Goal: Communication & Community: Ask a question

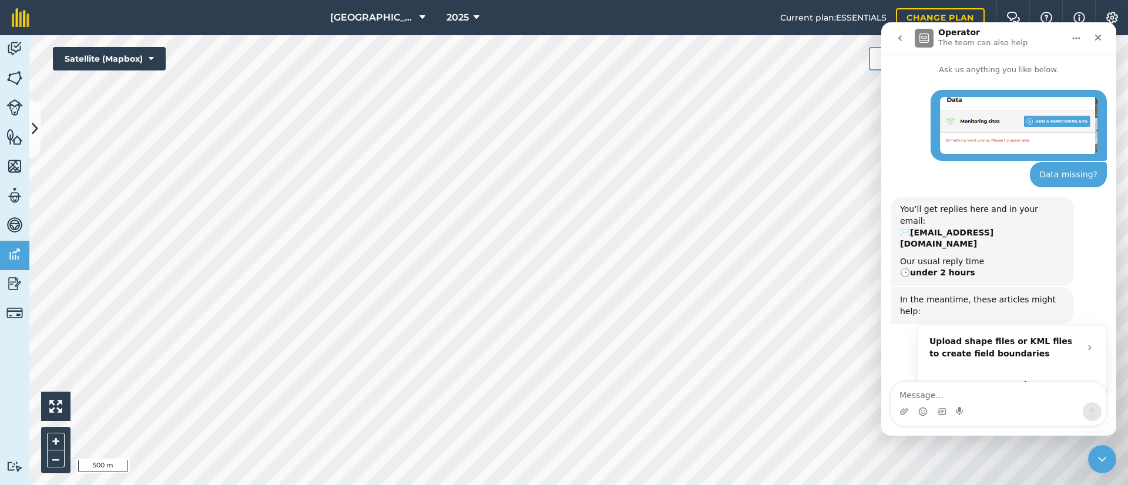
scroll to position [59, 0]
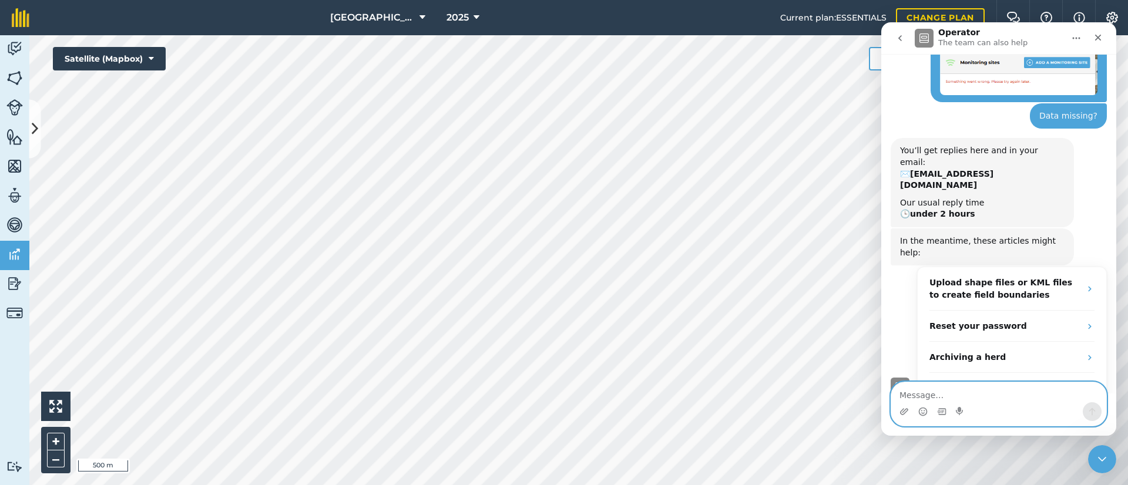
click at [930, 390] on textarea "Message…" at bounding box center [998, 393] width 215 height 20
click at [928, 383] on textarea "Message…" at bounding box center [998, 393] width 215 height 20
click at [934, 391] on textarea "Message…" at bounding box center [998, 393] width 215 height 20
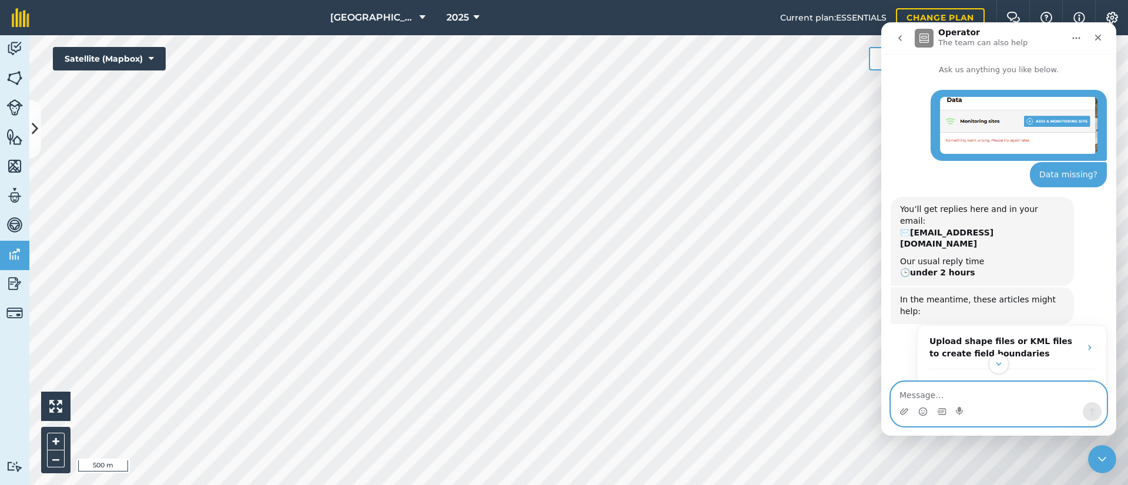
click at [928, 400] on textarea "Message…" at bounding box center [998, 393] width 215 height 20
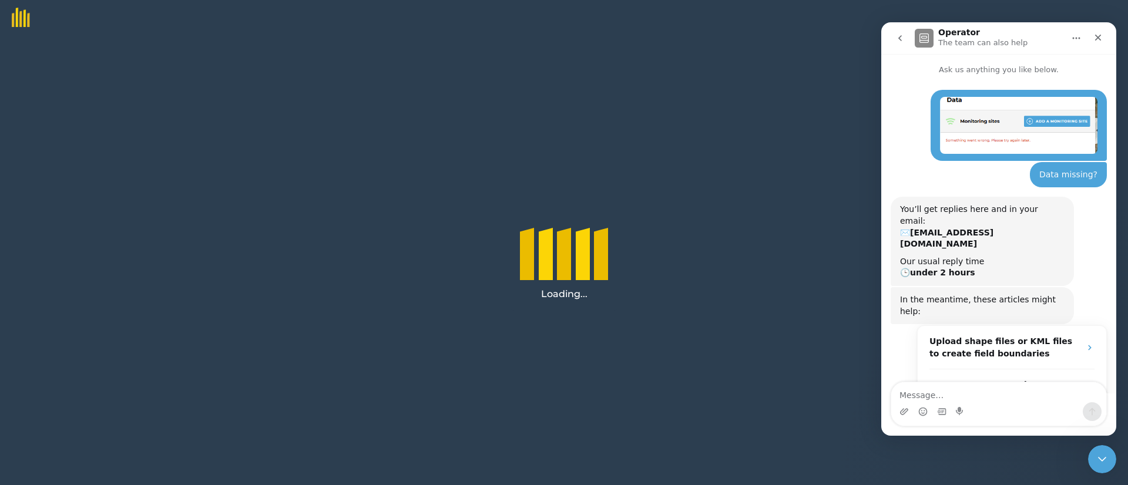
scroll to position [59, 0]
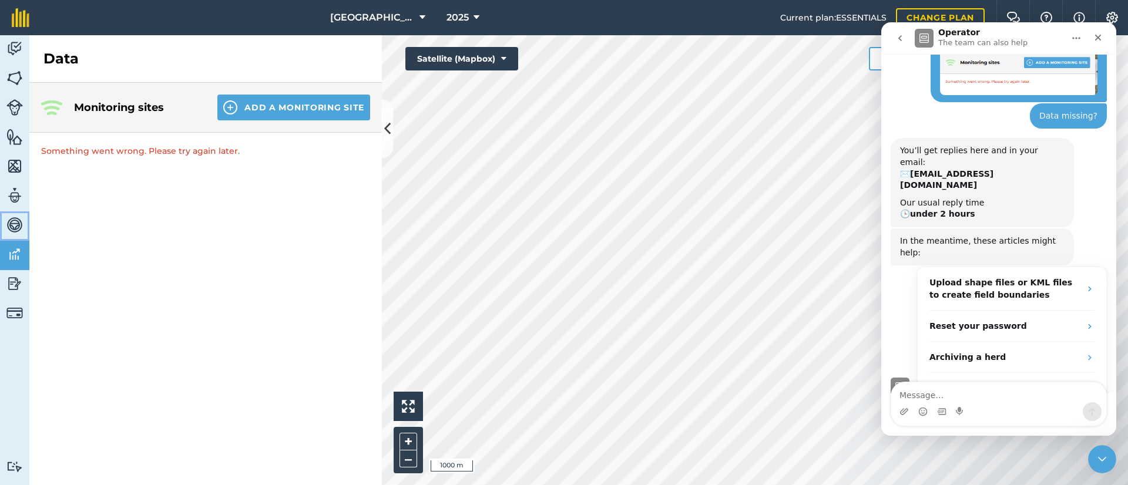
click at [15, 222] on img at bounding box center [14, 225] width 16 height 18
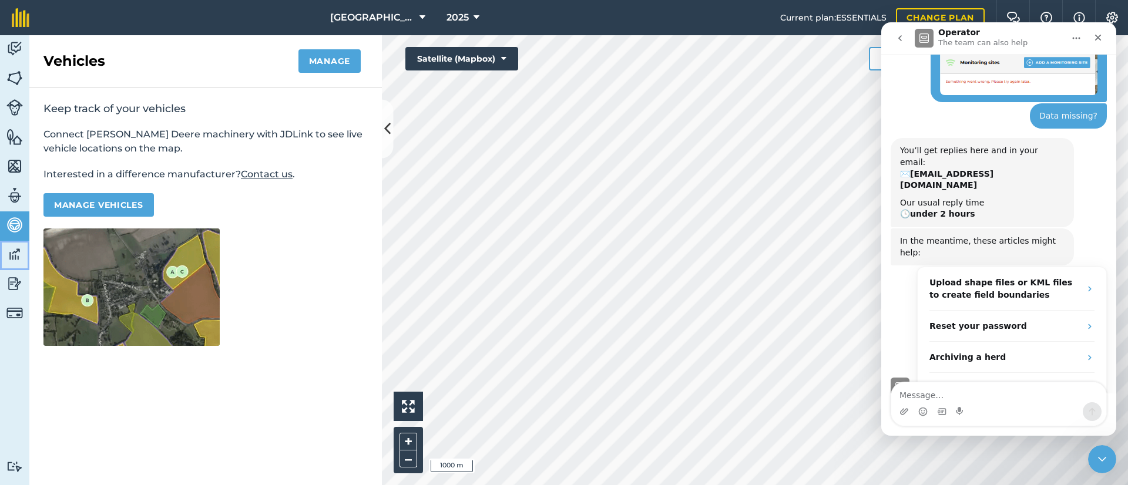
click at [16, 251] on img at bounding box center [14, 255] width 16 height 18
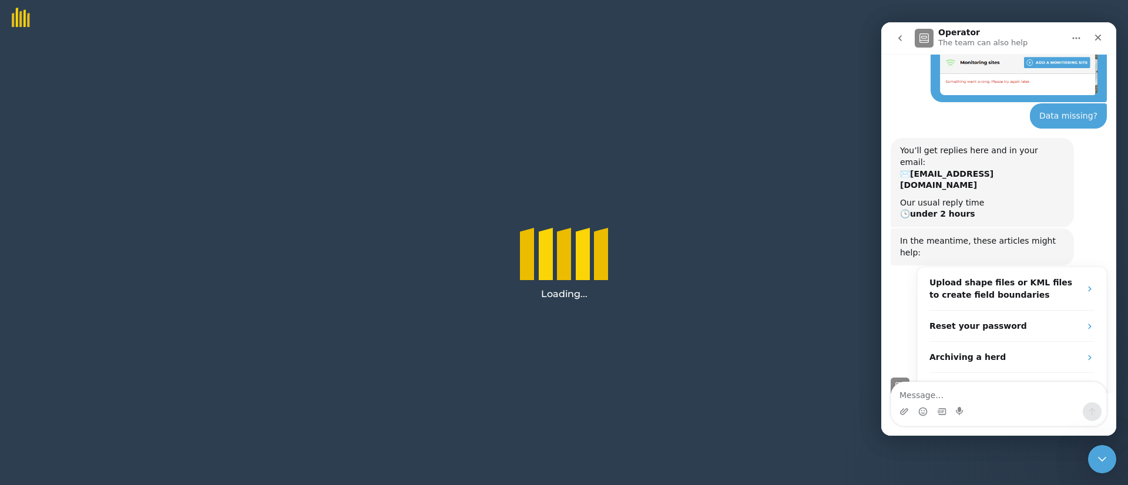
scroll to position [59, 0]
click at [917, 390] on textarea "Message…" at bounding box center [998, 393] width 215 height 20
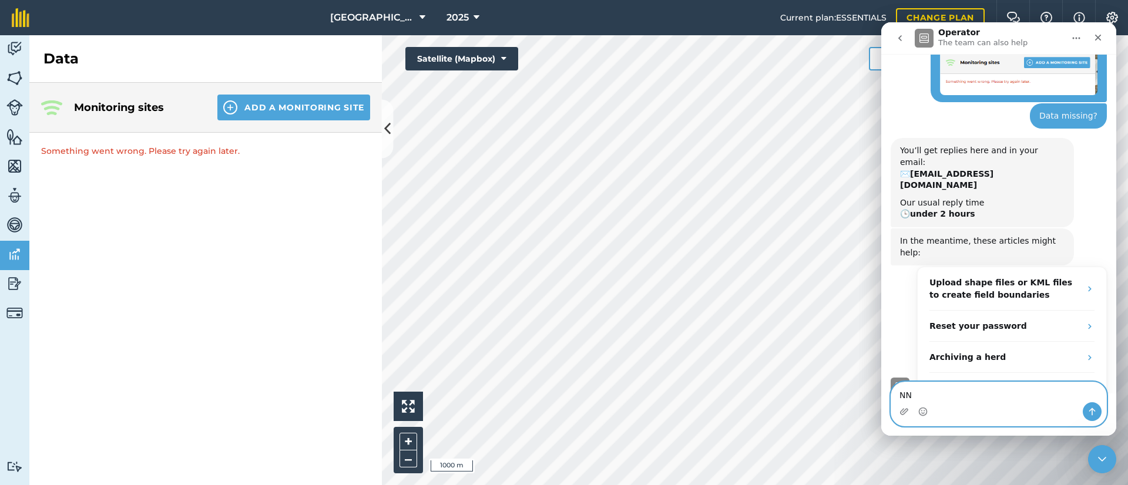
type textarea "N"
click at [955, 393] on textarea "Message…" at bounding box center [998, 393] width 215 height 20
click at [956, 391] on textarea "Message…" at bounding box center [998, 393] width 215 height 20
click at [960, 411] on icon "Start recording" at bounding box center [959, 411] width 7 height 8
click at [931, 414] on div "Intercom messenger" at bounding box center [998, 411] width 215 height 19
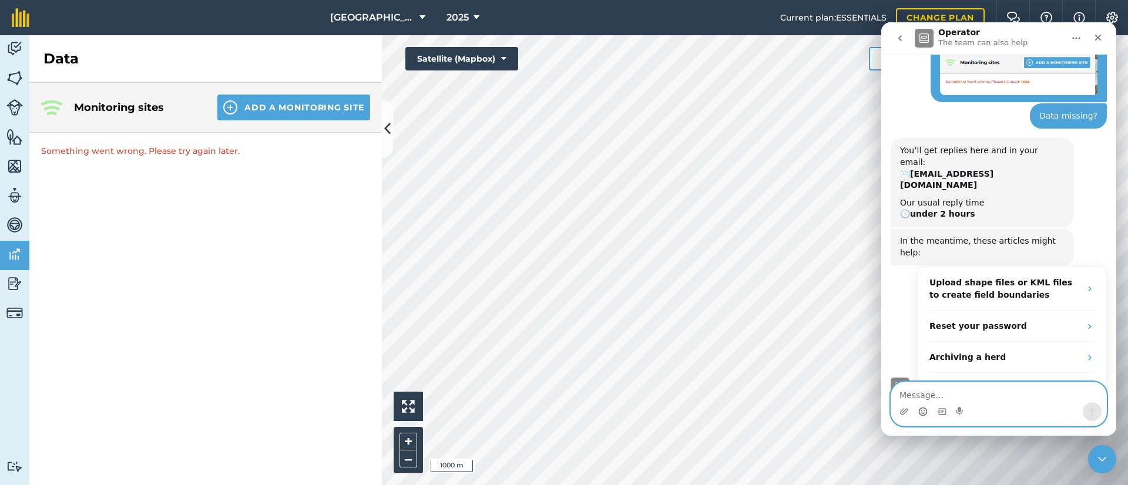
drag, startPoint x: 921, startPoint y: 411, endPoint x: 1238, endPoint y: 167, distance: 399.8
click at [921, 411] on icon "Emoji picker" at bounding box center [922, 411] width 9 height 9
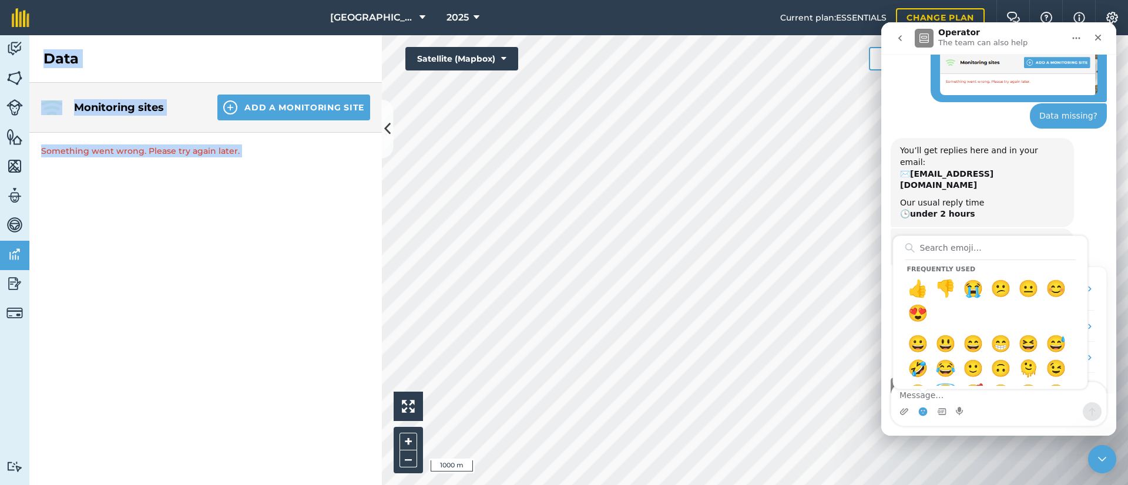
click at [390, 198] on div "Activity Fields Livestock Features Maps Team Vehicles Data Reporting Billing Tu…" at bounding box center [564, 260] width 1128 height 450
copy div "Data Monitoring sites Add a Monitoring Site Something went wrong. Please try ag…"
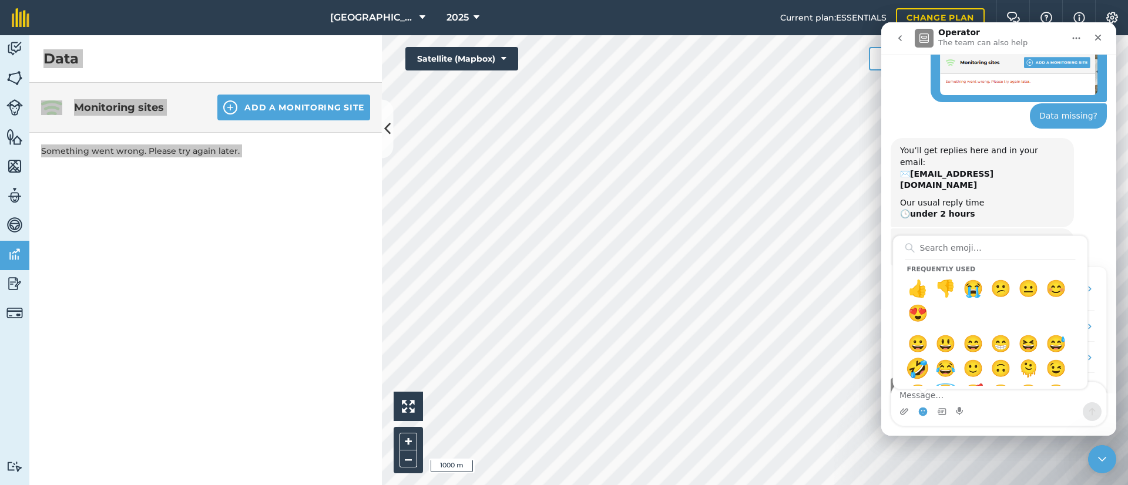
click at [927, 393] on icon "Intercom messenger" at bounding box center [923, 391] width 9 height 9
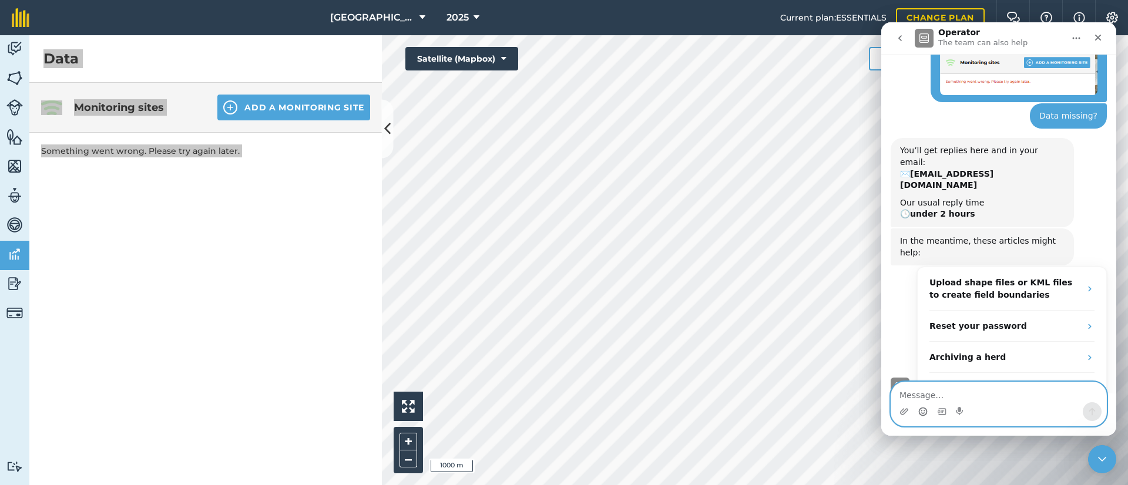
paste textarea "Data Three radiating wave signals Monitoring sites Something went wrong. Please…"
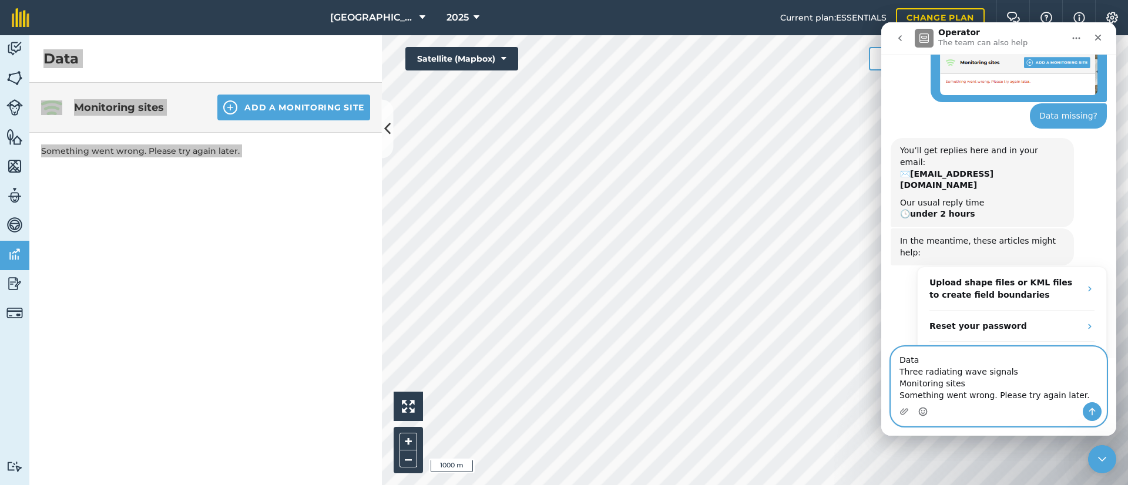
scroll to position [129, 0]
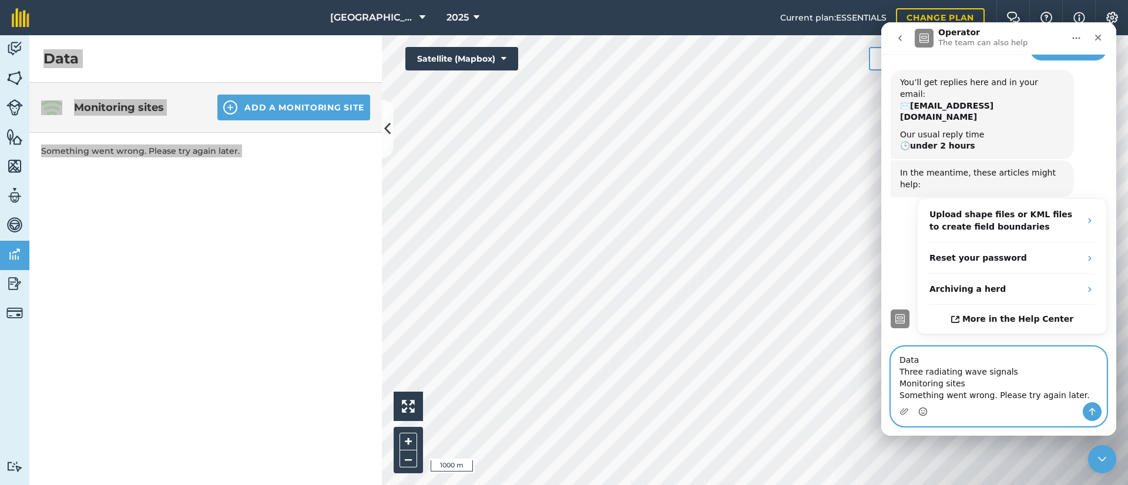
type textarea "Data Three radiating wave signals Monitoring sites Something went wrong. Please…"
click at [1093, 412] on icon "Send a message…" at bounding box center [1092, 411] width 9 height 9
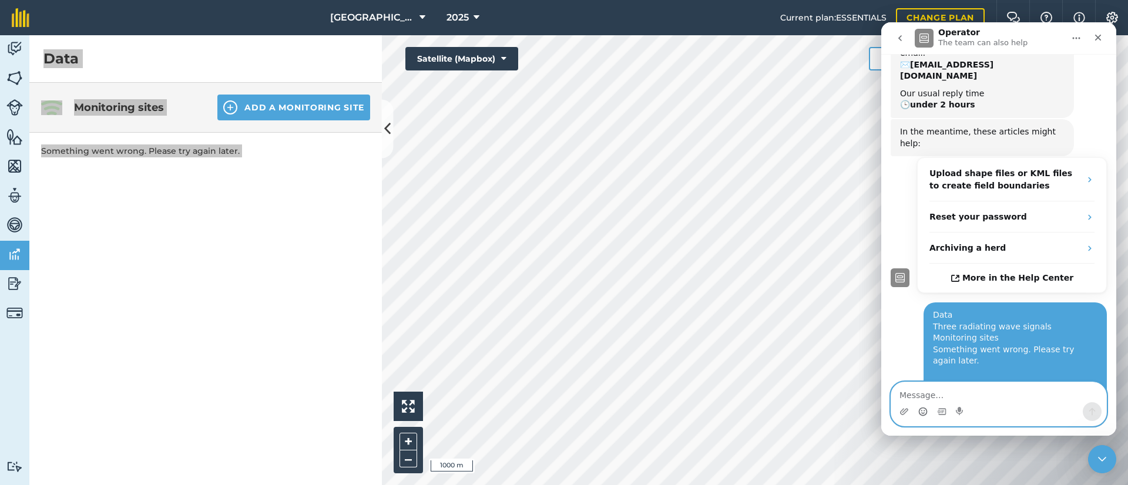
scroll to position [0, 0]
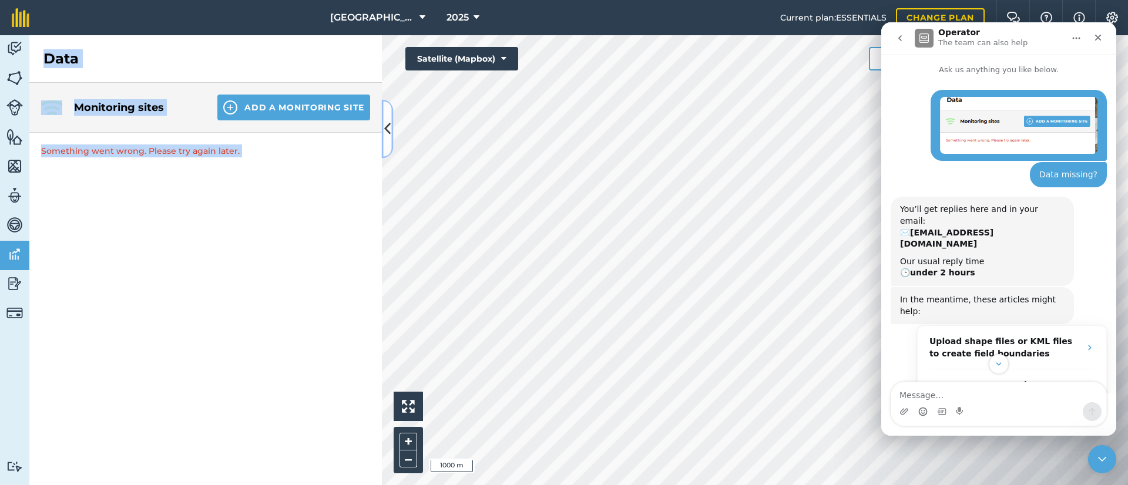
click at [391, 138] on button at bounding box center [388, 129] width 12 height 59
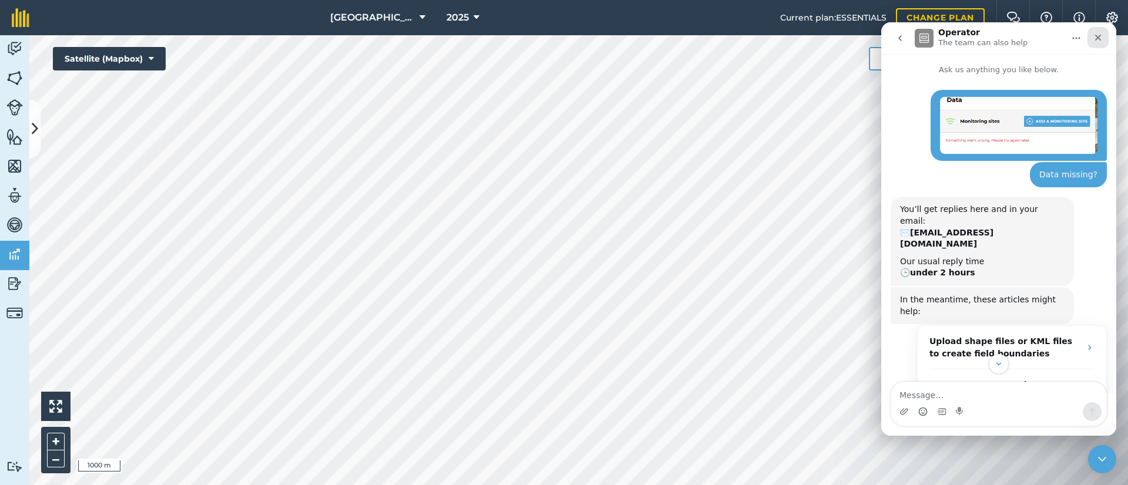
click at [1092, 35] on div "Close" at bounding box center [1098, 37] width 21 height 21
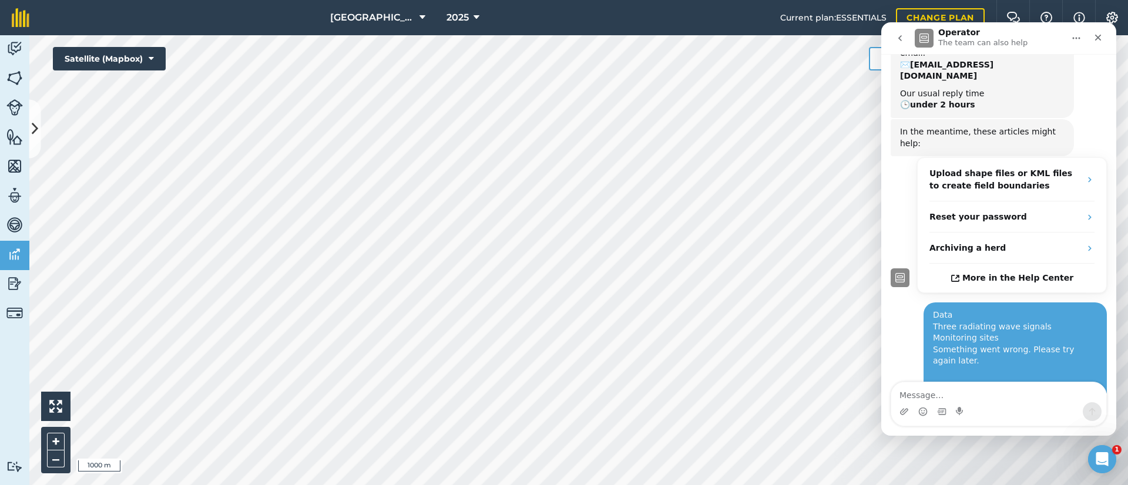
scroll to position [168, 0]
click at [1099, 36] on icon "Close" at bounding box center [1098, 38] width 6 height 6
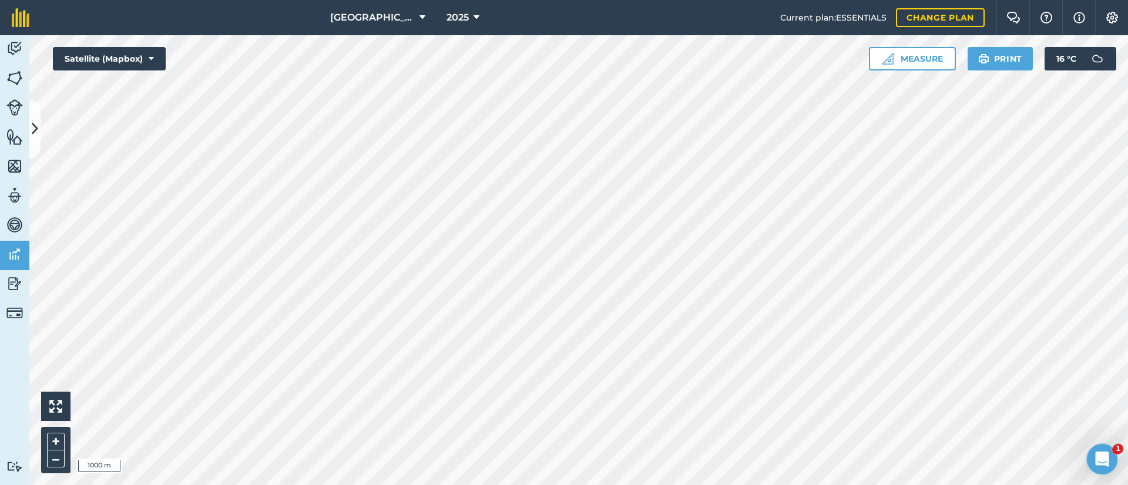
click at [1103, 461] on icon "Open Intercom Messenger" at bounding box center [1100, 457] width 19 height 19
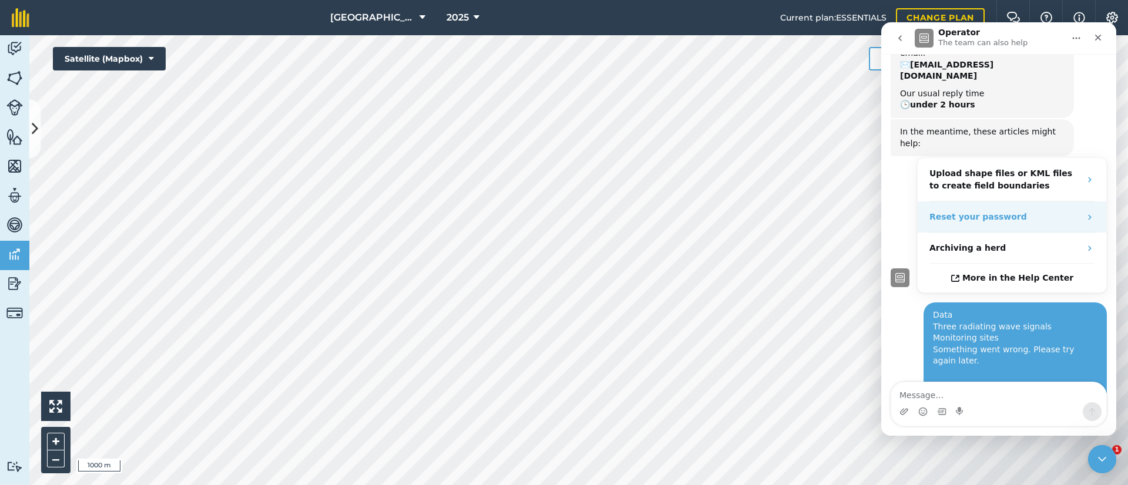
scroll to position [0, 0]
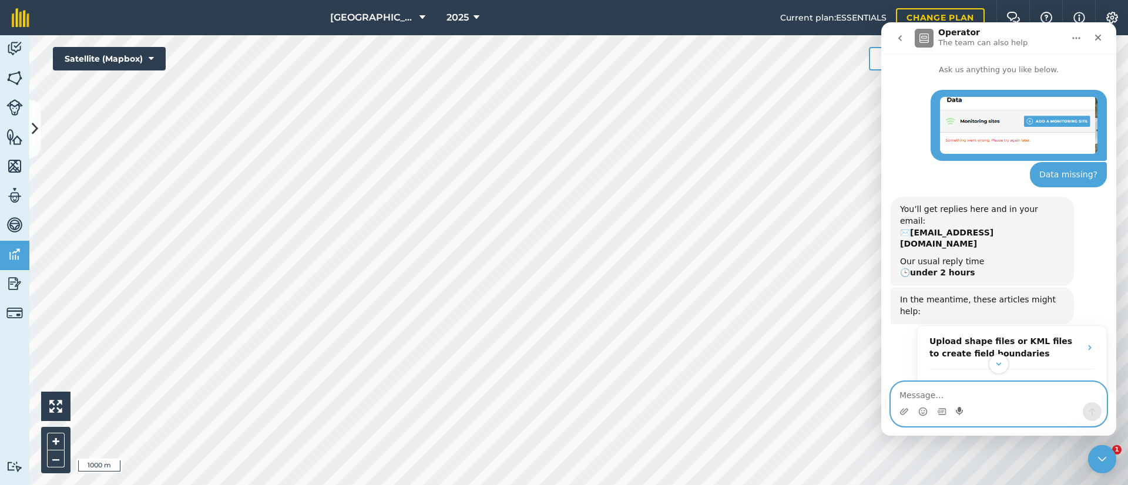
click at [961, 412] on icon "Start recording" at bounding box center [959, 411] width 7 height 8
click at [902, 412] on icon "Clear recording" at bounding box center [905, 412] width 9 height 9
click at [940, 411] on icon "Gif picker" at bounding box center [942, 411] width 8 height 6
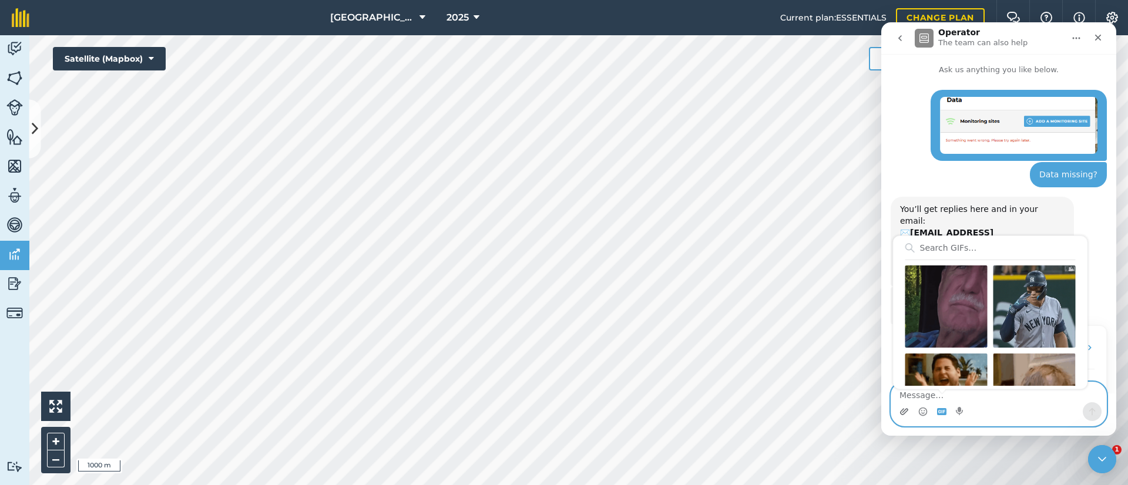
click at [901, 409] on icon "Upload attachment" at bounding box center [904, 411] width 9 height 9
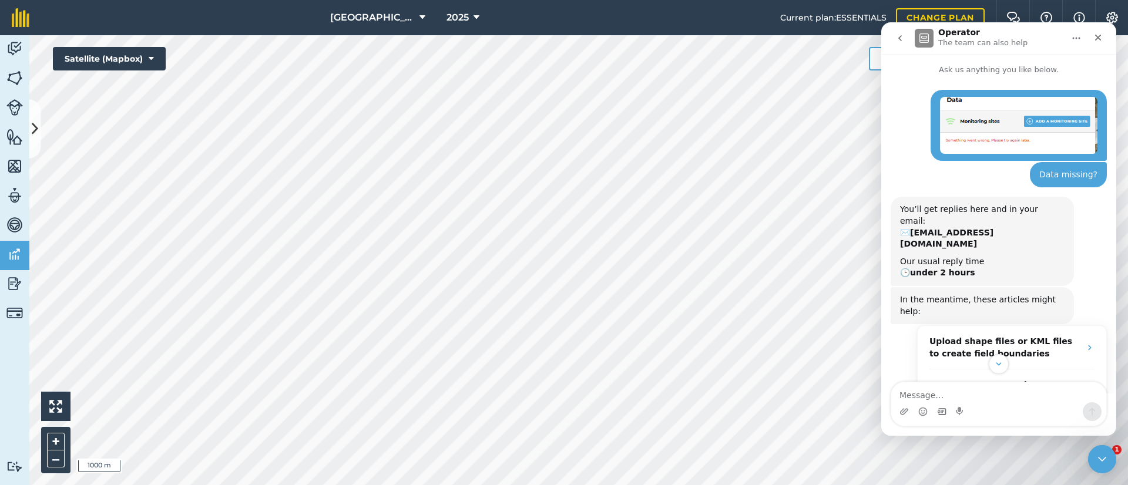
click at [921, 33] on img "Intercom messenger" at bounding box center [924, 38] width 19 height 19
click at [1074, 43] on button "Home" at bounding box center [1076, 38] width 22 height 22
click at [1034, 73] on div "Expand window" at bounding box center [1045, 68] width 83 height 12
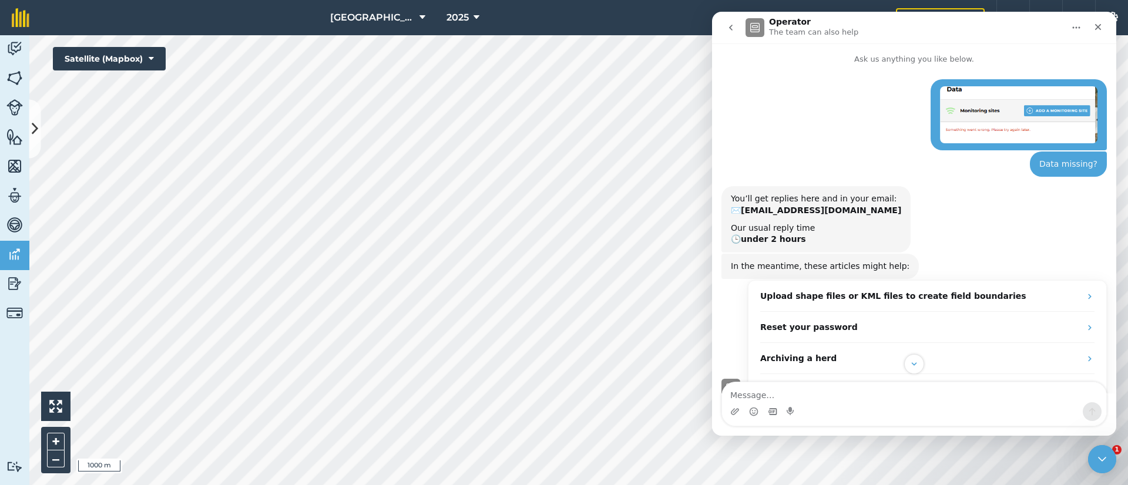
click at [1082, 28] on button "Home" at bounding box center [1076, 27] width 22 height 22
click at [1103, 27] on div "Close" at bounding box center [1098, 26] width 21 height 21
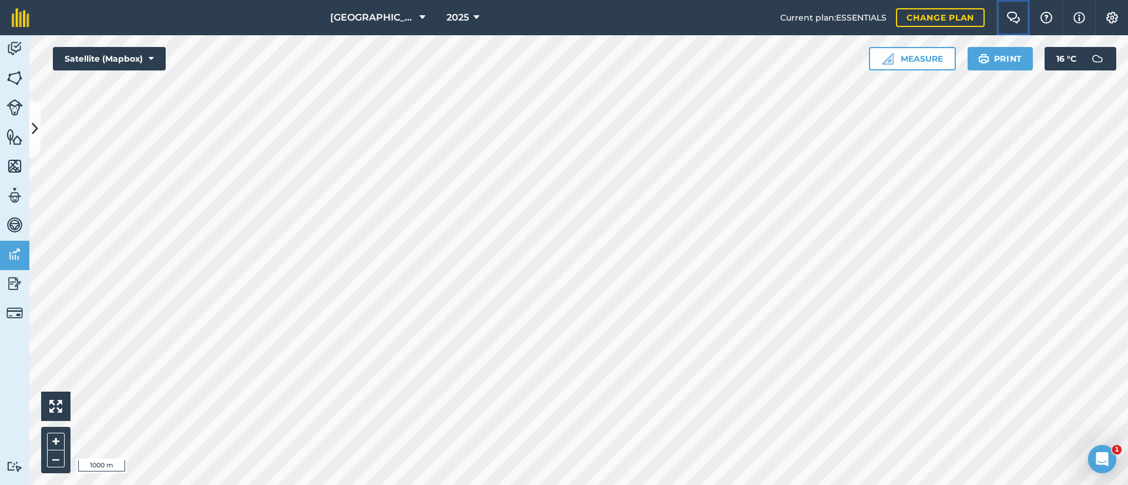
drag, startPoint x: 1014, startPoint y: 16, endPoint x: 1005, endPoint y: 26, distance: 13.7
click at [1012, 16] on img at bounding box center [1014, 18] width 14 height 12
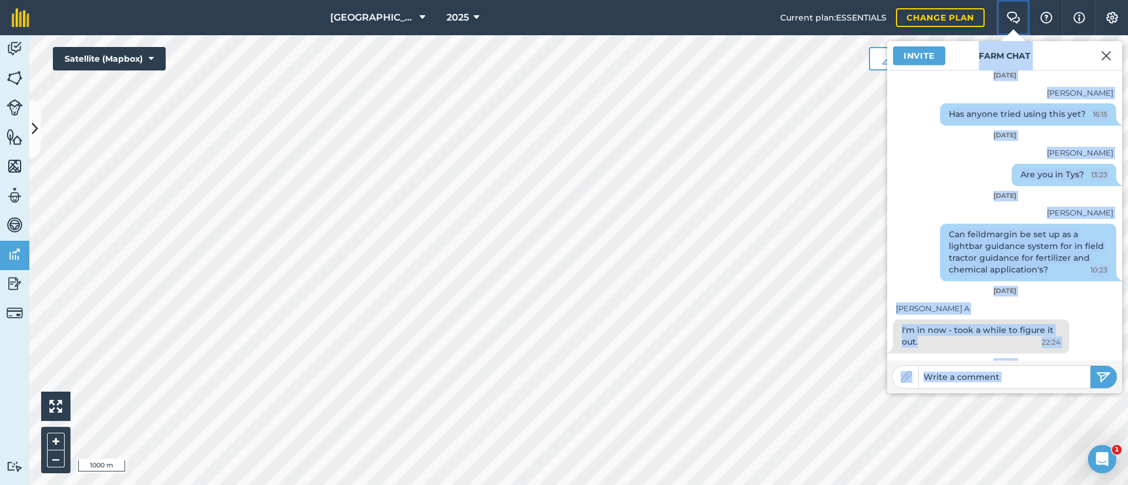
scroll to position [57, 0]
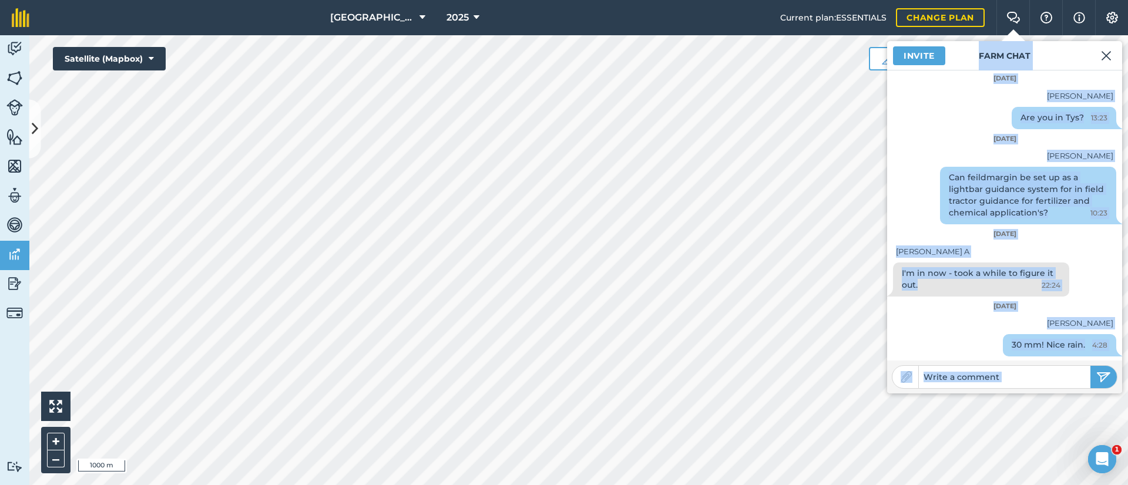
click at [1005, 378] on input "text" at bounding box center [1005, 377] width 172 height 16
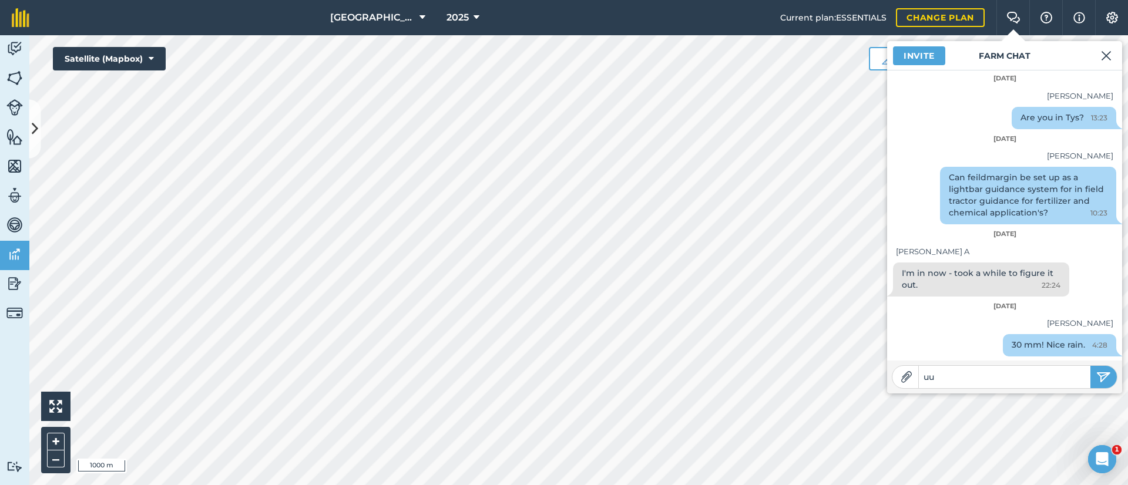
type input "u"
click at [923, 378] on input "y data is" at bounding box center [1005, 377] width 172 height 16
click at [975, 374] on input "my data is" at bounding box center [1005, 377] width 172 height 16
click at [982, 374] on input "my data is misi" at bounding box center [1005, 377] width 172 height 16
click at [997, 381] on input "my data is misi" at bounding box center [1005, 377] width 172 height 16
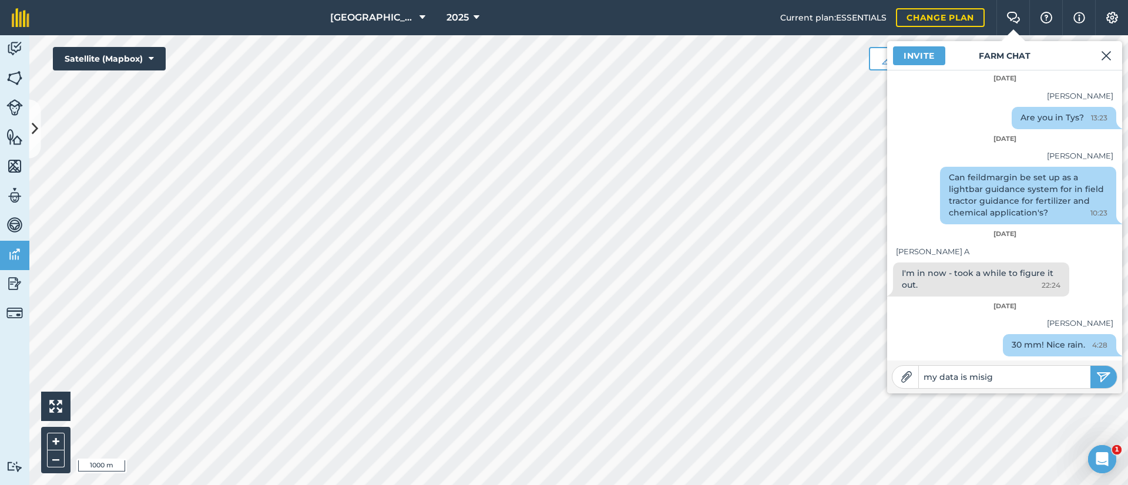
click at [987, 378] on input "my data is misig" at bounding box center [1005, 377] width 172 height 16
click at [979, 379] on input "my data is misig" at bounding box center [1005, 377] width 172 height 16
click at [991, 380] on input "my data is missig" at bounding box center [1005, 377] width 172 height 16
type input "my data is missing"
click at [1104, 381] on img "submit" at bounding box center [1103, 377] width 15 height 14
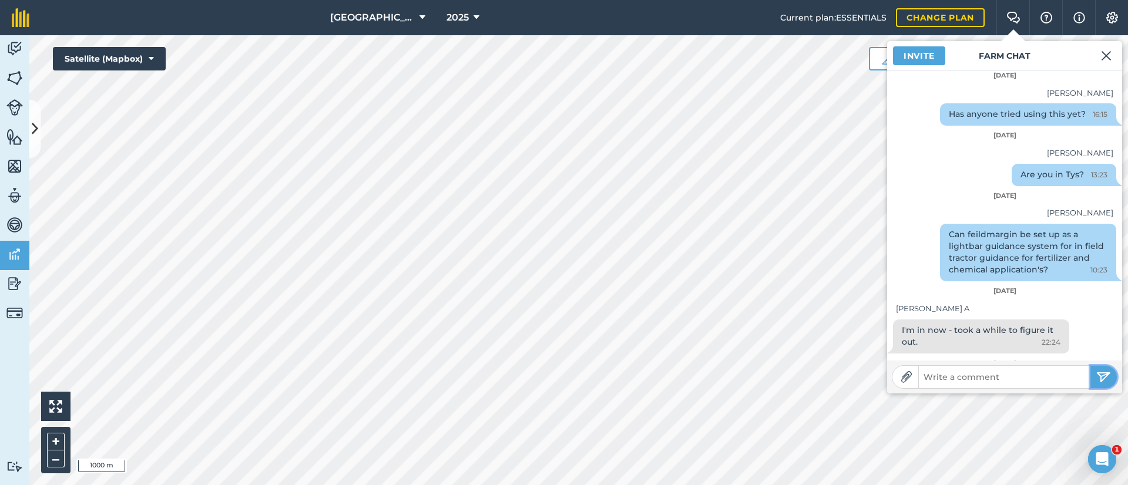
scroll to position [118, 0]
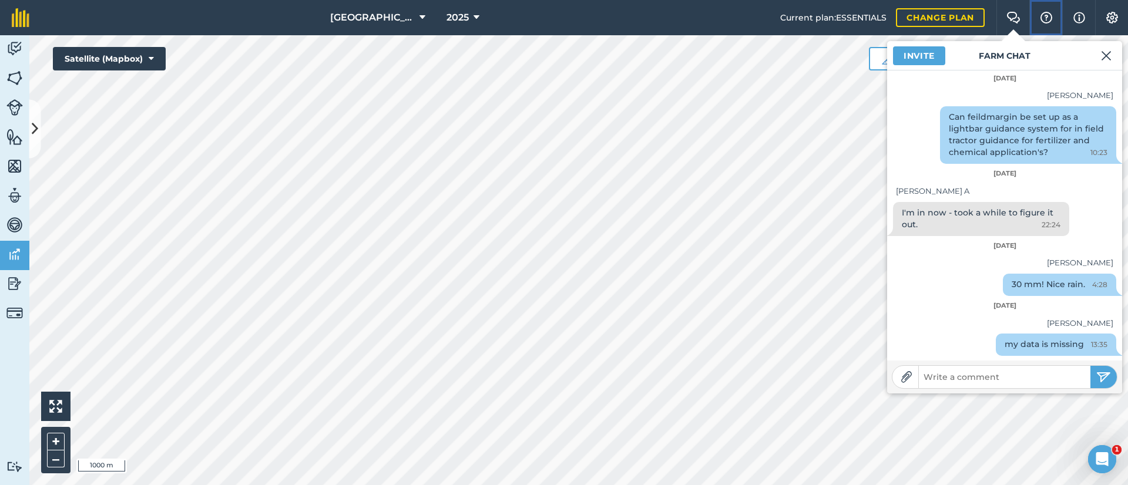
click at [1049, 18] on img at bounding box center [1046, 18] width 14 height 12
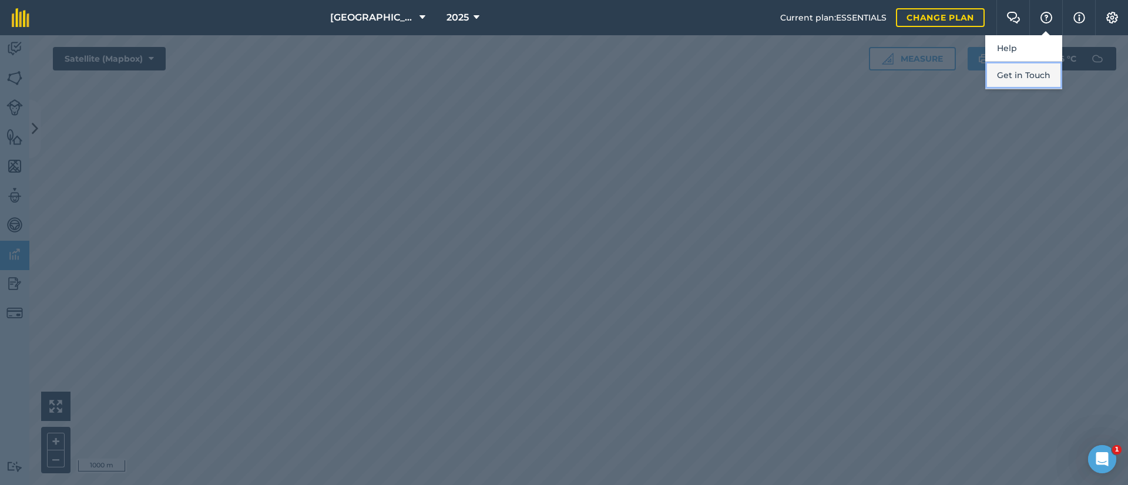
click at [1022, 75] on button "Get in Touch" at bounding box center [1023, 76] width 77 height 28
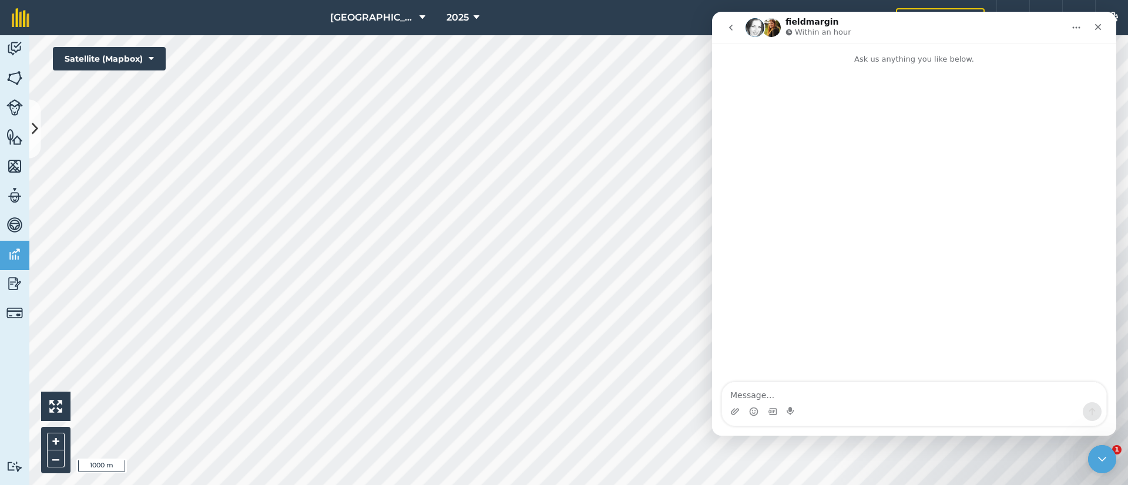
click at [759, 396] on textarea "Message…" at bounding box center [914, 393] width 384 height 20
click at [744, 396] on textarea "My ta i mi" at bounding box center [914, 393] width 384 height 20
click at [766, 396] on textarea "My data i mi" at bounding box center [914, 393] width 384 height 20
type textarea "My dasmi"
drag, startPoint x: 776, startPoint y: 390, endPoint x: 682, endPoint y: 394, distance: 94.7
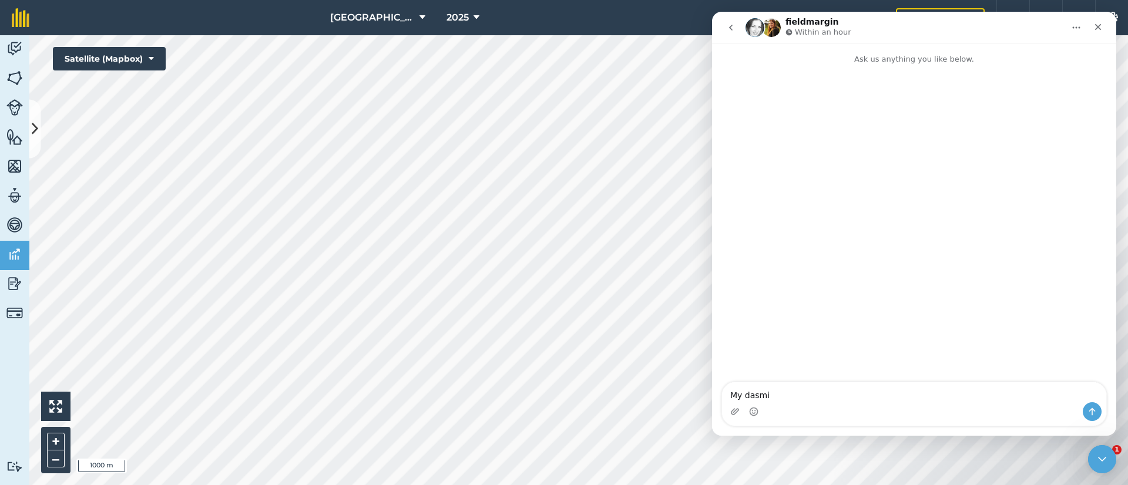
click at [712, 394] on html "fieldmargin Within an hour Ask us anything you like below. My dasmi My dasmi Dr…" at bounding box center [914, 224] width 404 height 424
click at [1072, 25] on icon "Home" at bounding box center [1076, 27] width 9 height 9
click at [1084, 26] on button "Home" at bounding box center [1076, 27] width 22 height 22
click at [1082, 26] on button "Home" at bounding box center [1076, 27] width 22 height 22
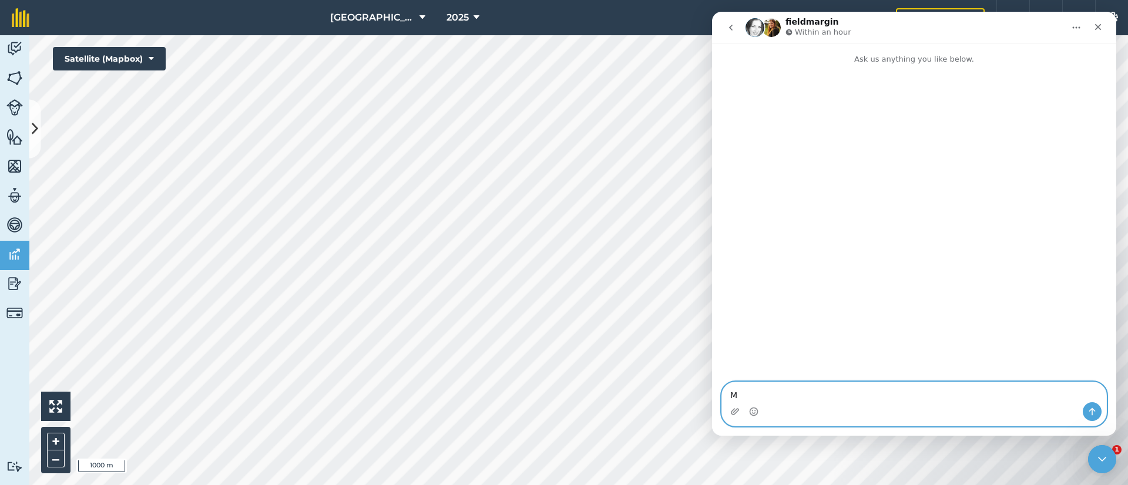
click at [738, 393] on textarea "M" at bounding box center [914, 393] width 384 height 20
type textarea "My data is missing?"
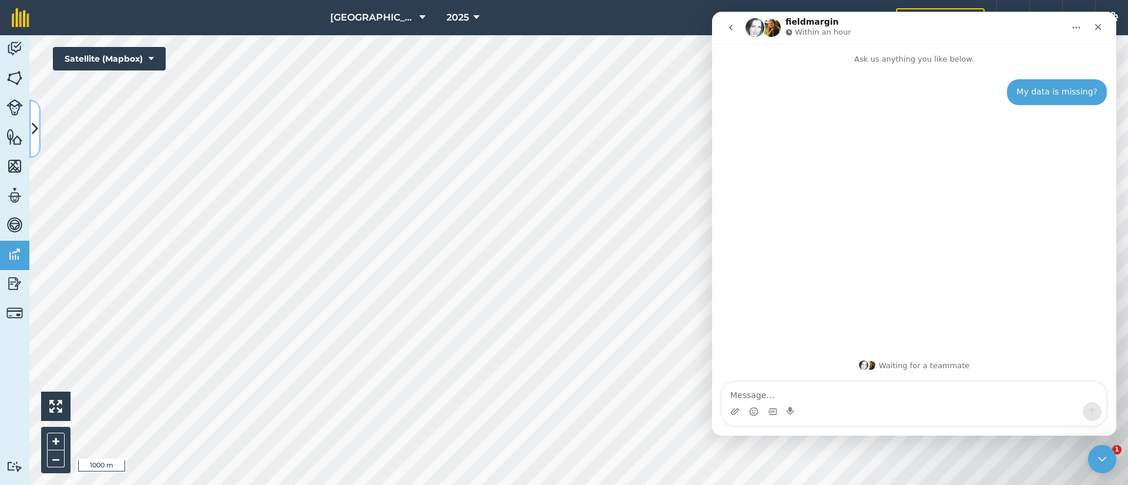
click at [38, 142] on button at bounding box center [35, 129] width 12 height 59
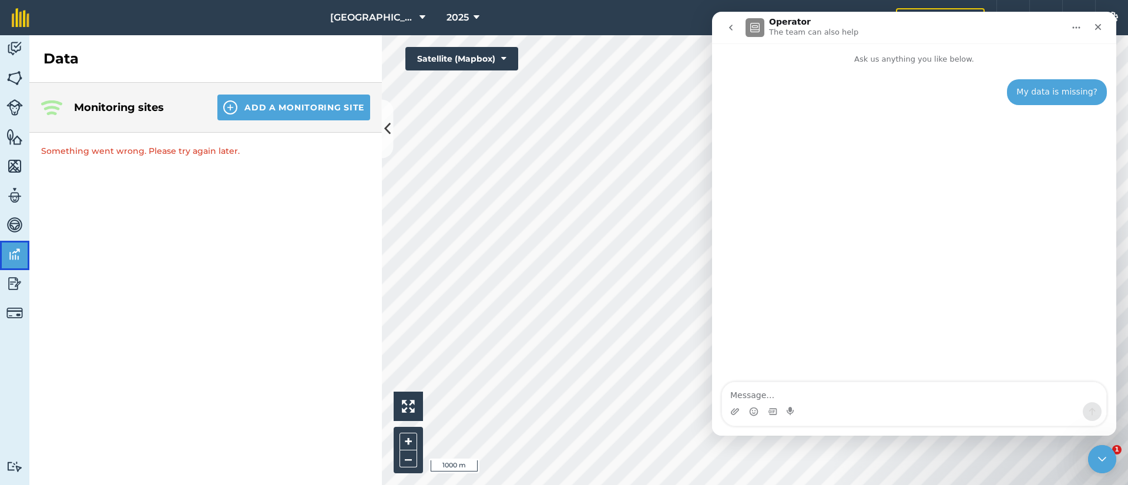
click at [16, 249] on img at bounding box center [14, 255] width 16 height 18
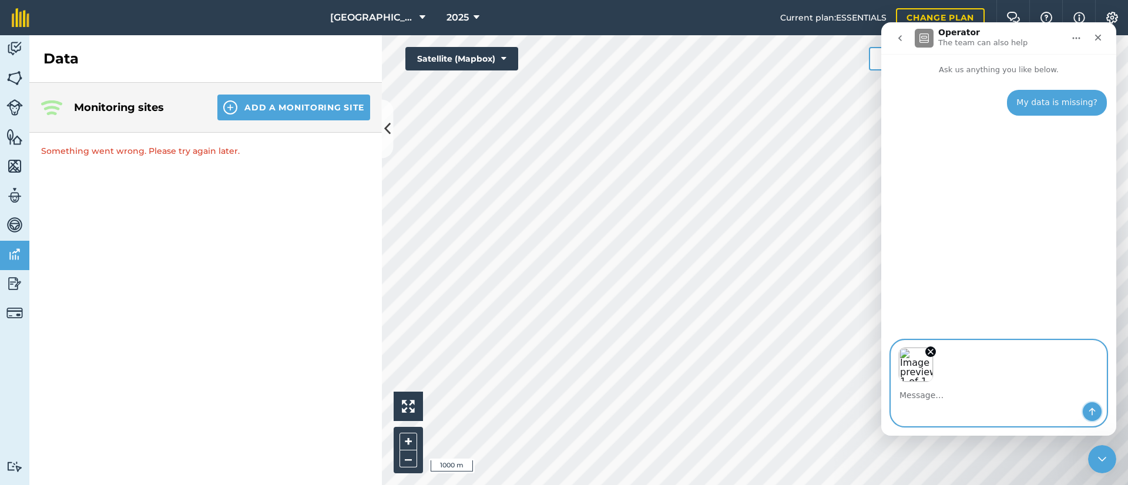
click at [1085, 407] on button "Send a message…" at bounding box center [1092, 411] width 19 height 19
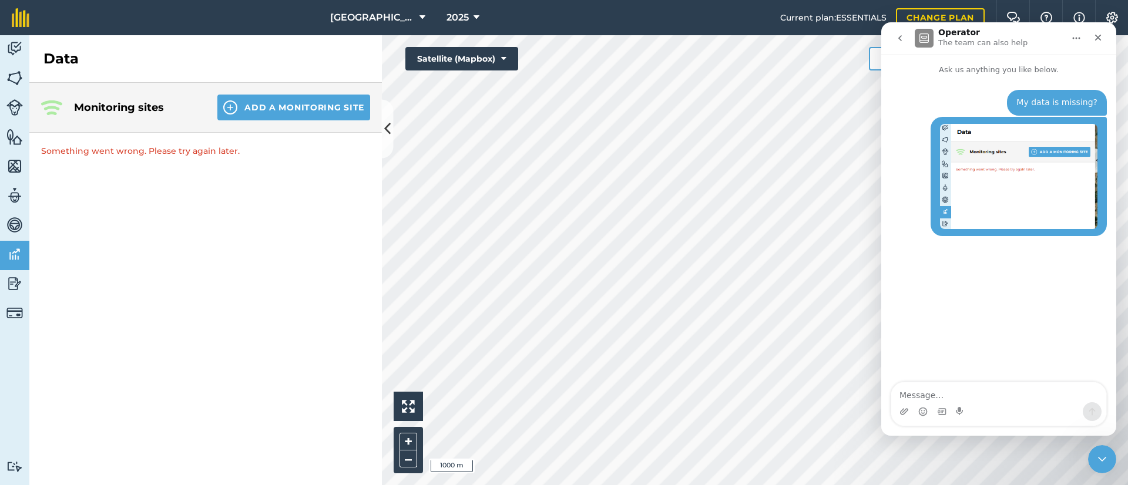
click at [921, 35] on img "Intercom messenger" at bounding box center [924, 38] width 19 height 19
click at [898, 40] on icon "go back" at bounding box center [899, 37] width 9 height 9
click at [1111, 12] on img at bounding box center [1112, 18] width 14 height 12
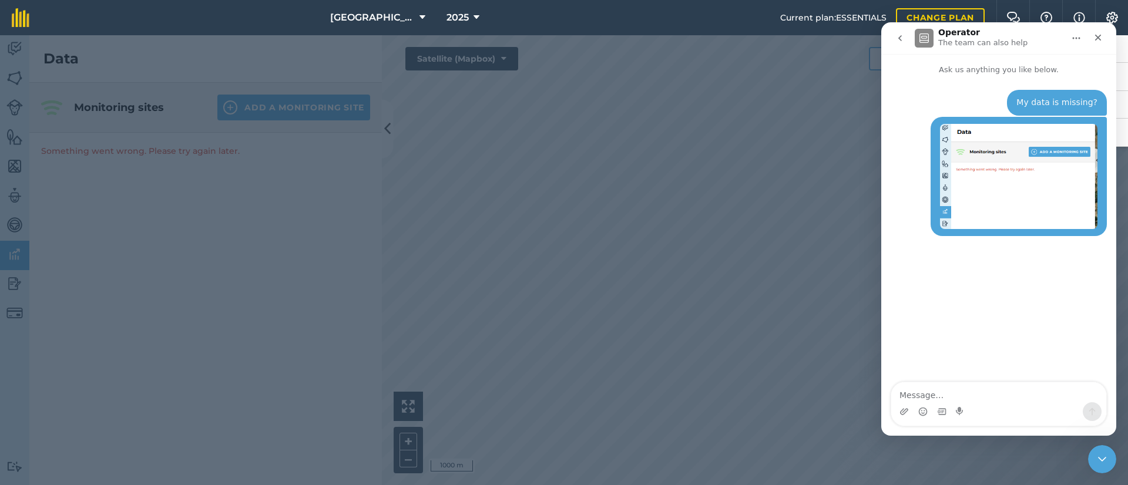
click at [900, 43] on button "go back" at bounding box center [900, 38] width 22 height 22
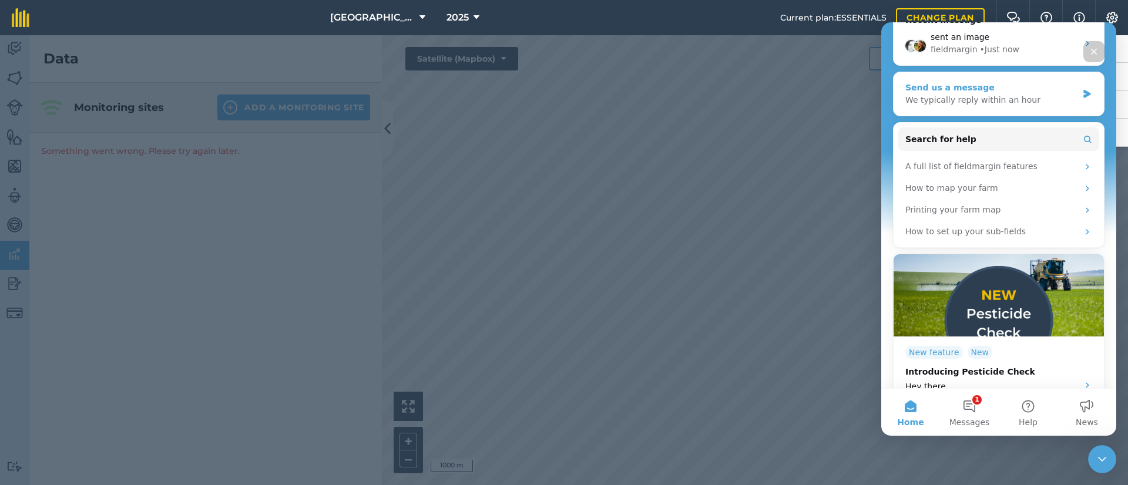
scroll to position [179, 0]
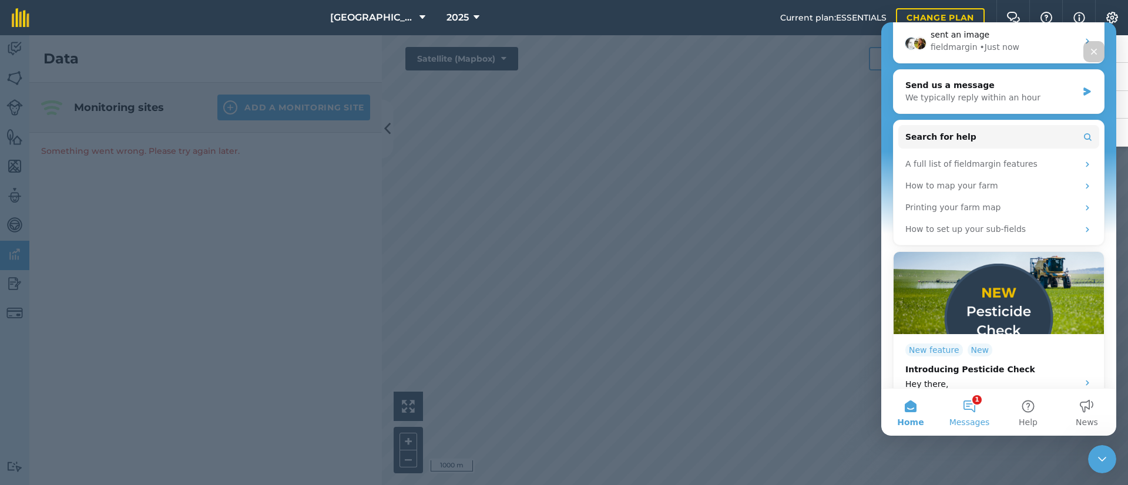
click at [967, 405] on button "1 Messages" at bounding box center [969, 412] width 59 height 47
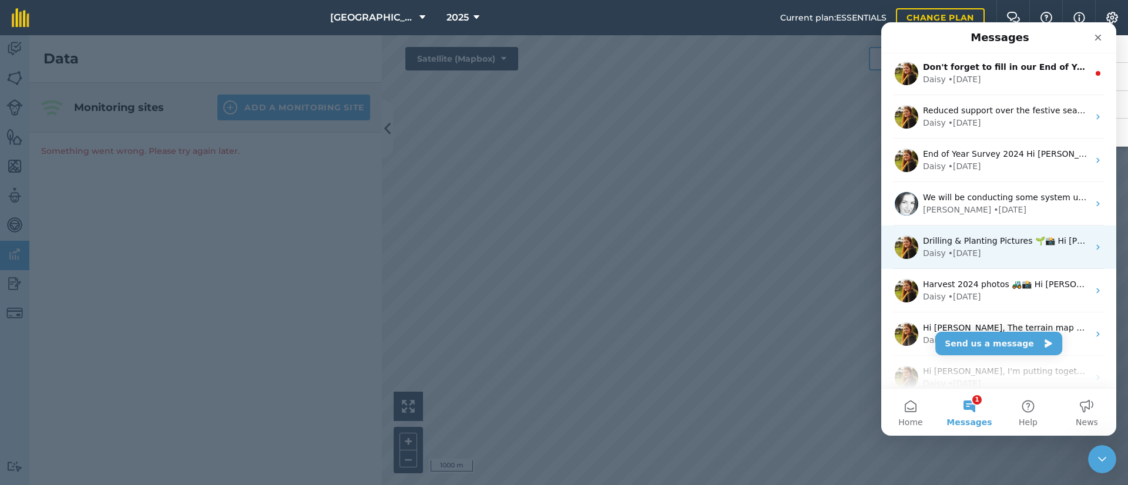
scroll to position [0, 0]
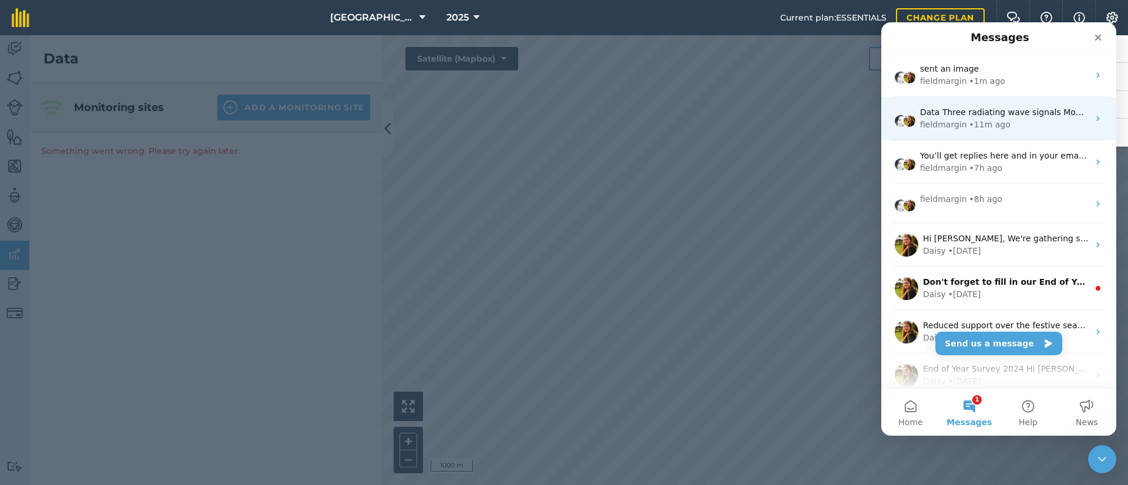
click at [971, 115] on span "Data Three radiating wave signals Monitoring sites Something went wrong. Please…" at bounding box center [1122, 112] width 405 height 9
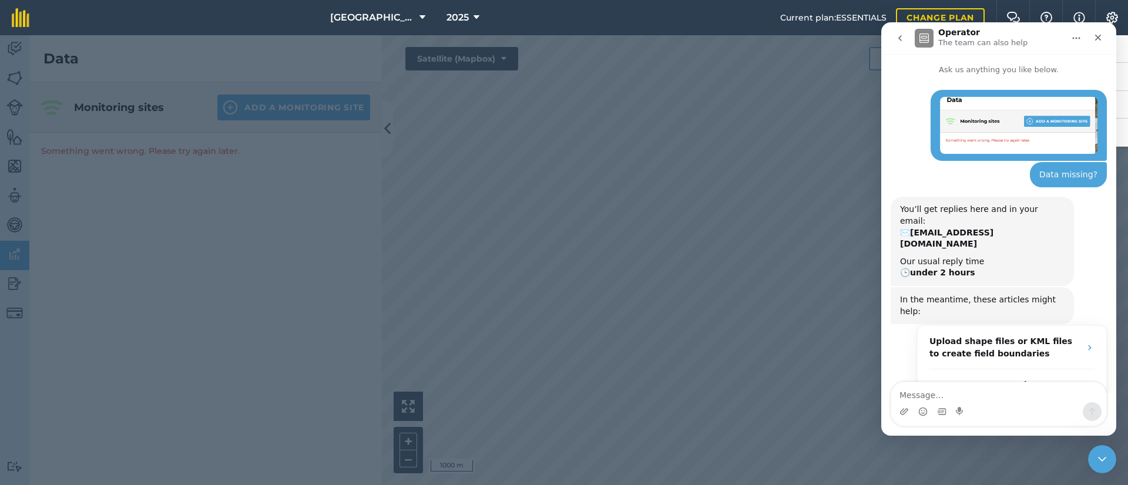
scroll to position [168, 0]
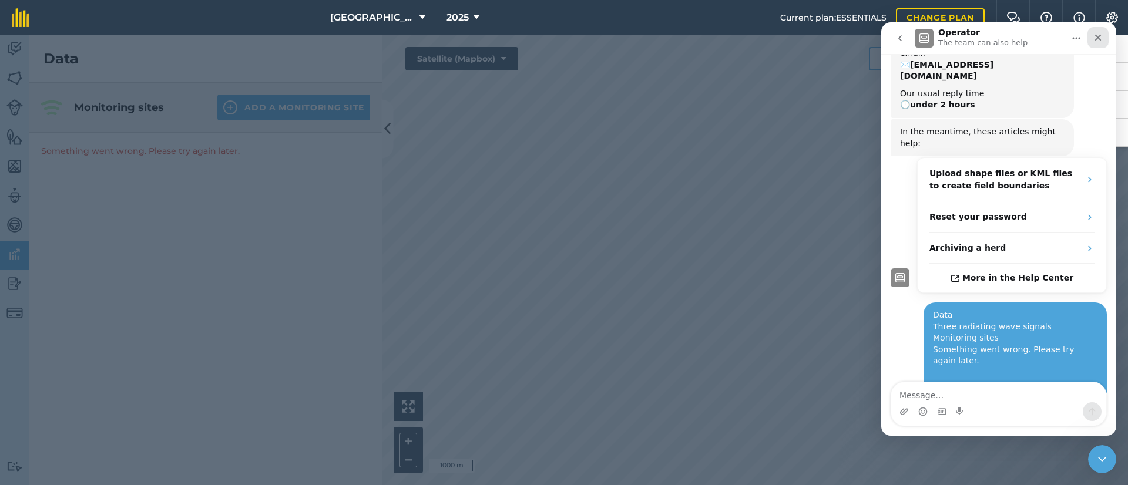
click at [1094, 38] on icon "Close" at bounding box center [1097, 37] width 9 height 9
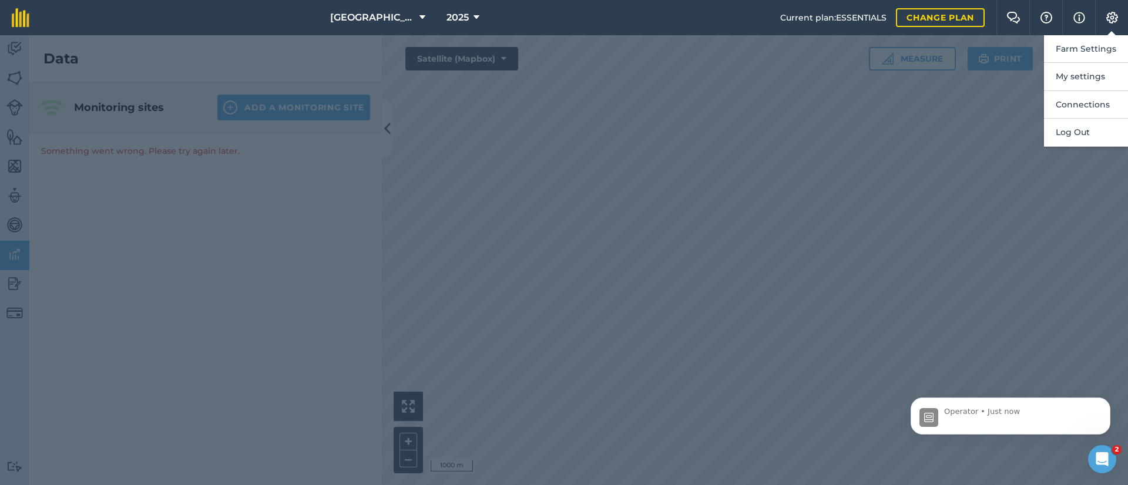
scroll to position [0, 0]
click at [1111, 18] on img at bounding box center [1112, 18] width 14 height 12
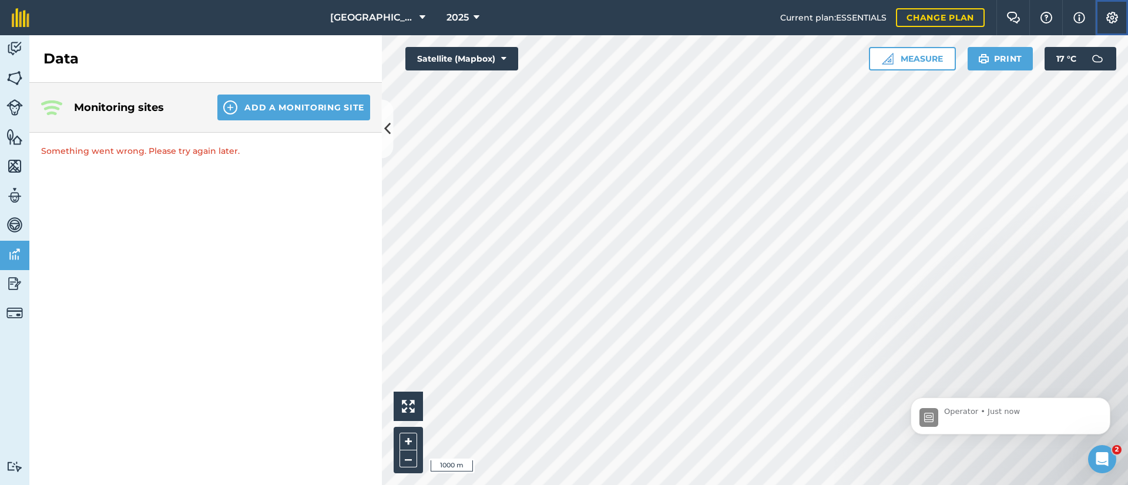
click at [1111, 18] on img at bounding box center [1112, 18] width 14 height 12
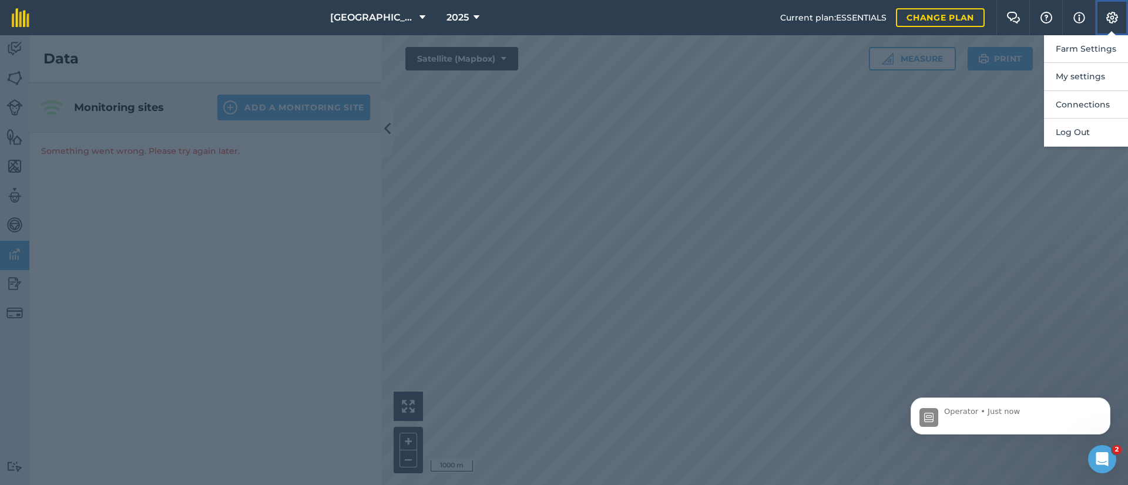
click at [1111, 18] on img at bounding box center [1112, 18] width 14 height 12
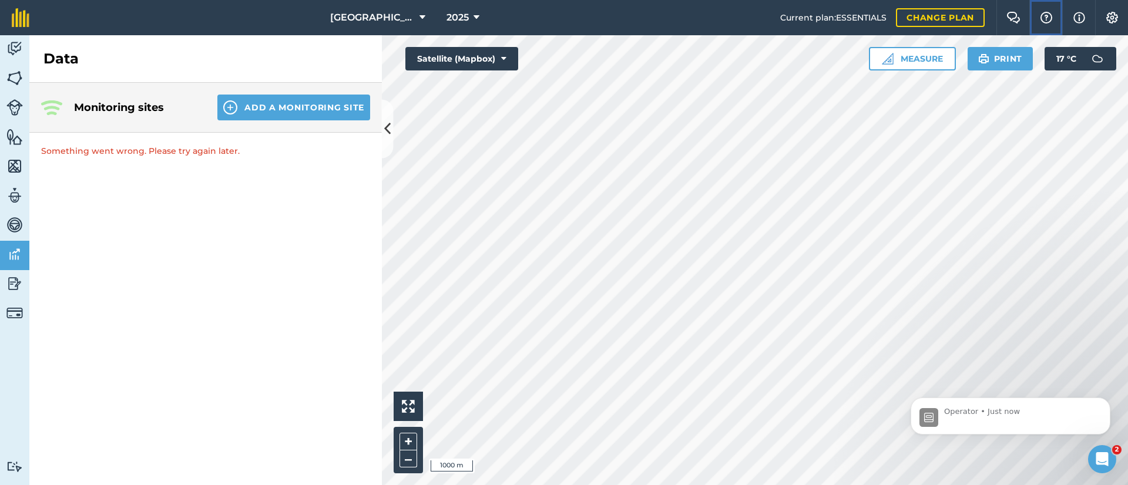
click at [1046, 21] on img at bounding box center [1046, 18] width 14 height 12
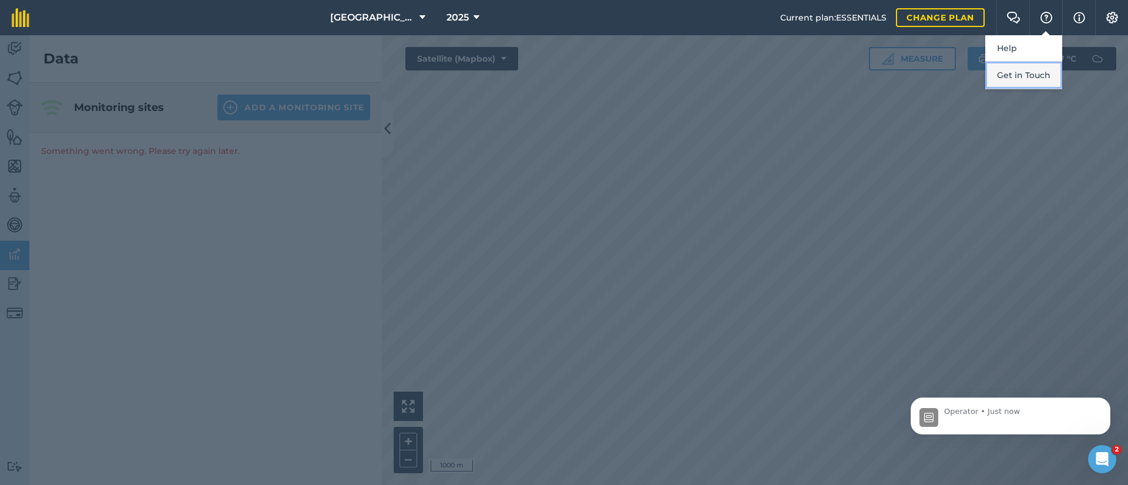
click at [1021, 74] on button "Get in Touch" at bounding box center [1023, 76] width 77 height 28
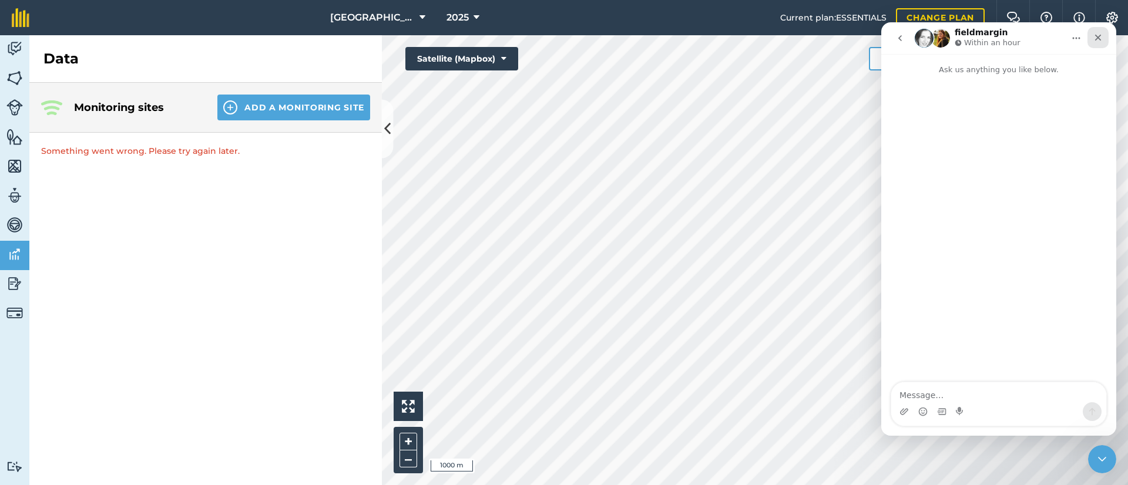
click at [1095, 35] on icon "Close" at bounding box center [1097, 37] width 9 height 9
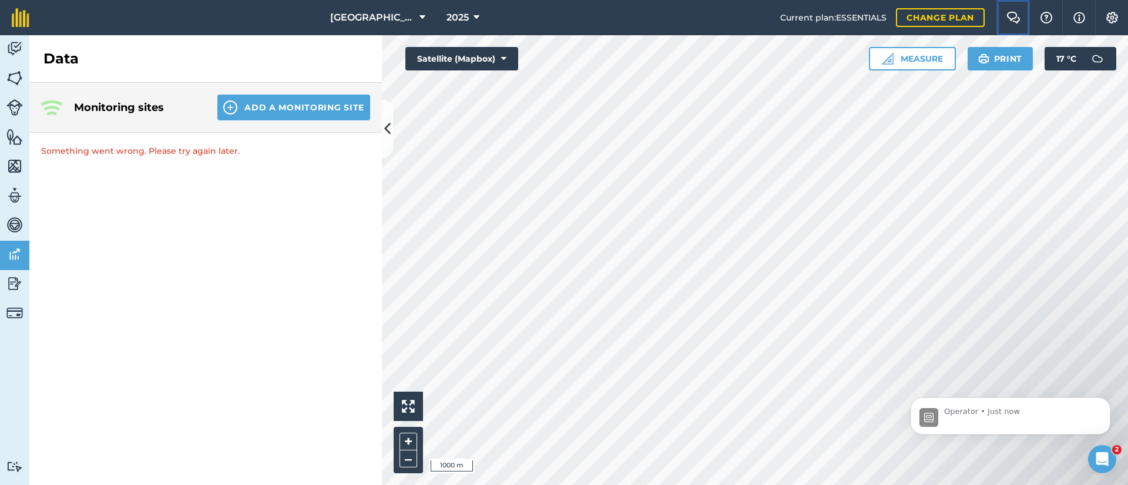
click at [1010, 13] on img at bounding box center [1014, 18] width 14 height 12
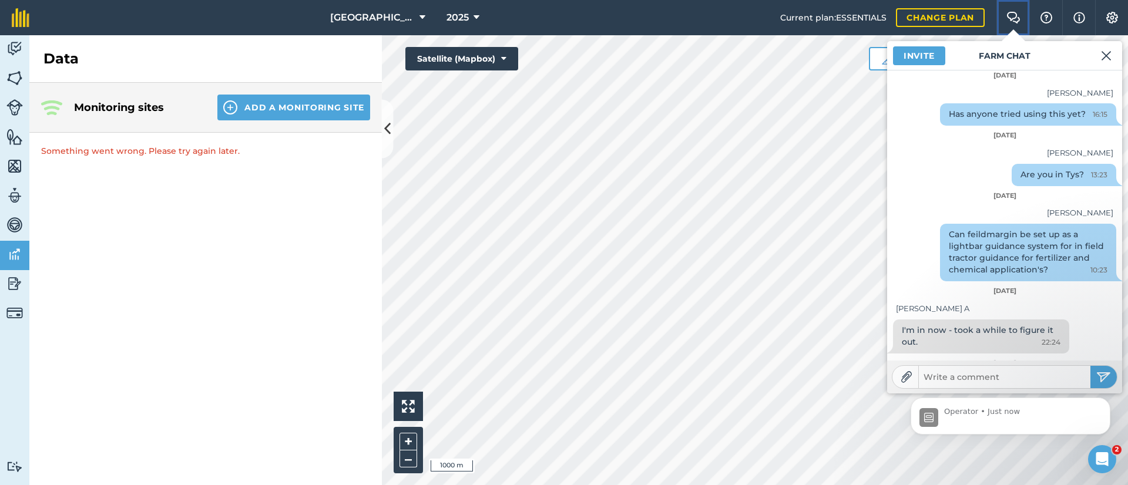
scroll to position [118, 0]
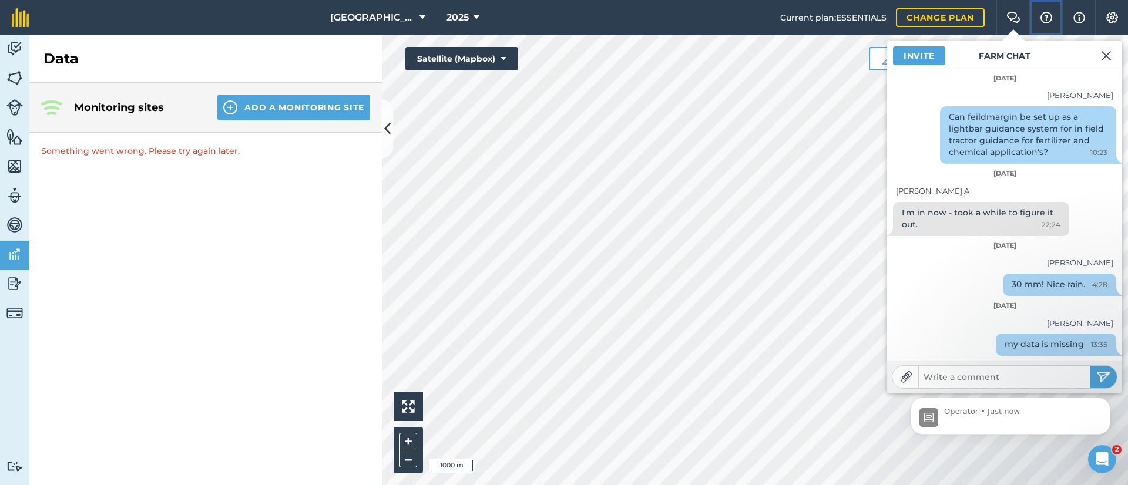
click at [1049, 20] on img at bounding box center [1046, 18] width 14 height 12
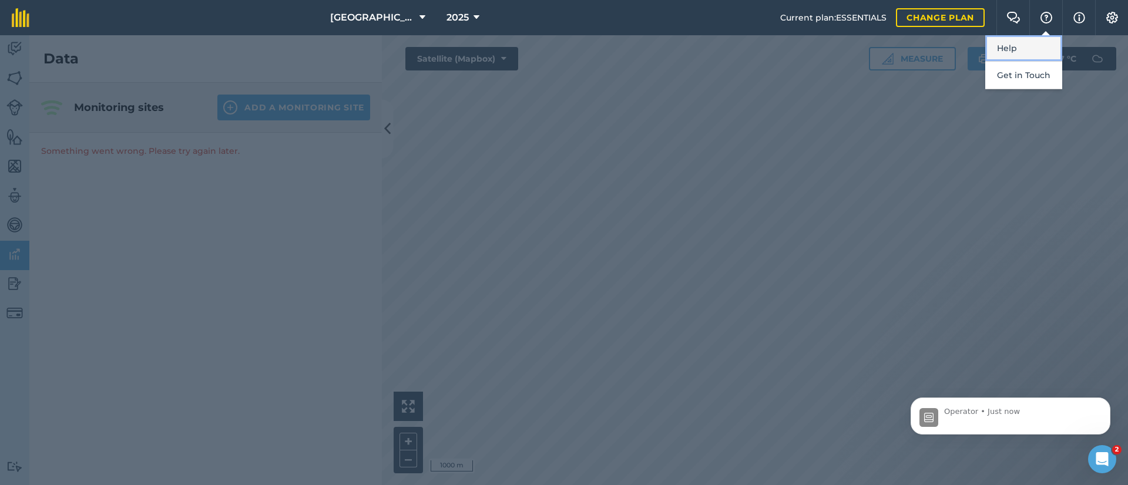
click at [1008, 46] on link "Help" at bounding box center [1023, 48] width 77 height 26
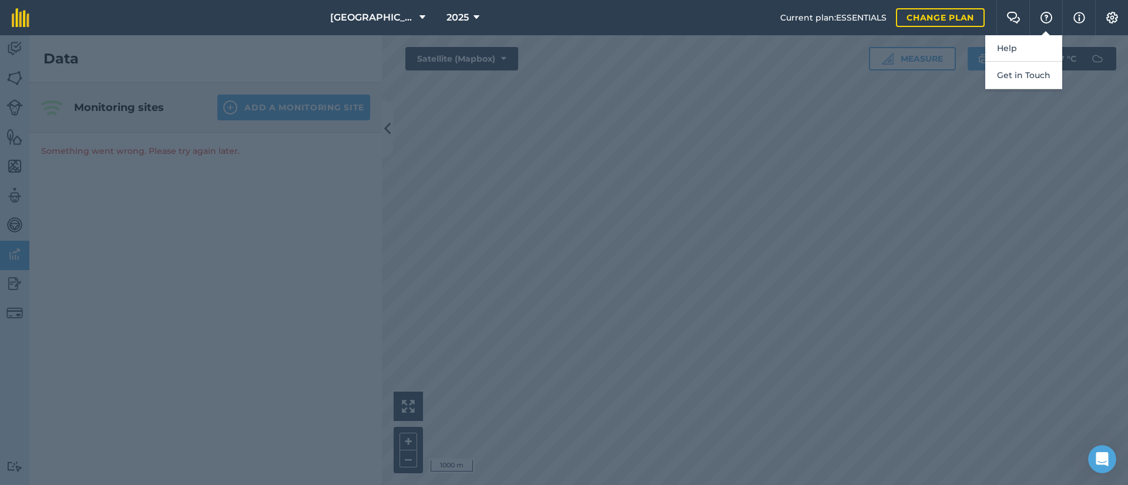
click at [429, 159] on div at bounding box center [564, 260] width 1128 height 450
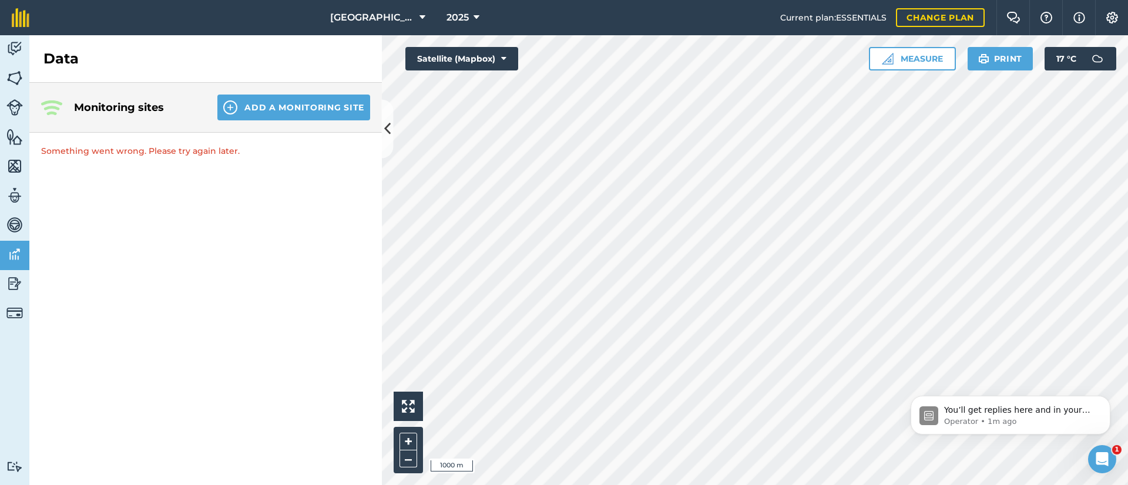
scroll to position [0, 0]
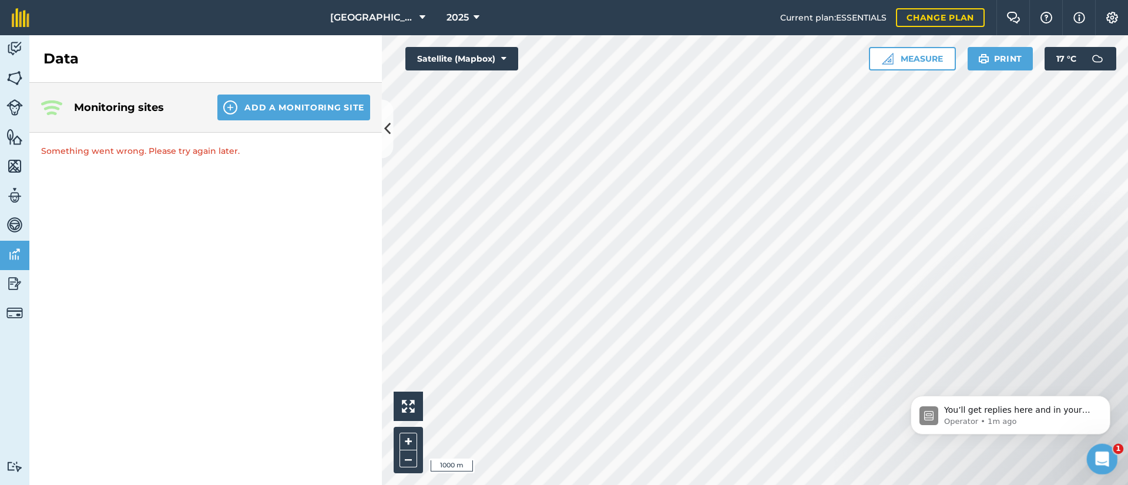
click at [1094, 463] on div "Open Intercom Messenger" at bounding box center [1100, 457] width 39 height 39
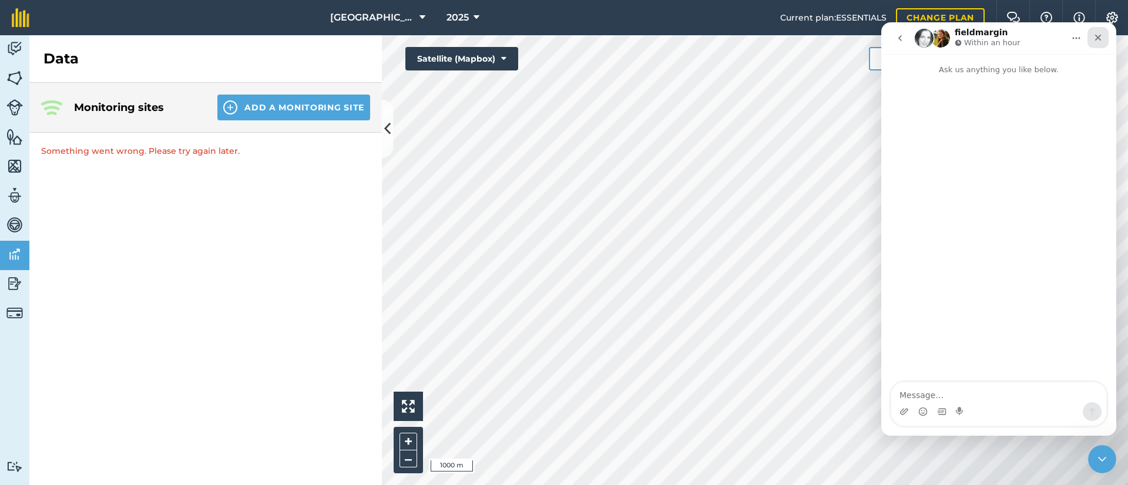
click at [1099, 36] on icon "Close" at bounding box center [1098, 38] width 6 height 6
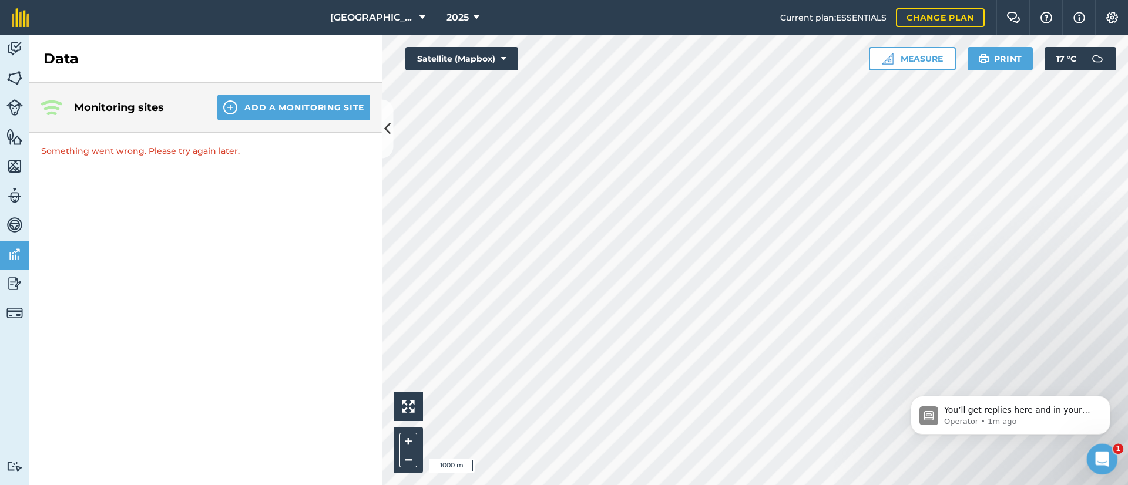
click at [1105, 458] on icon "Open Intercom Messenger" at bounding box center [1100, 457] width 19 height 19
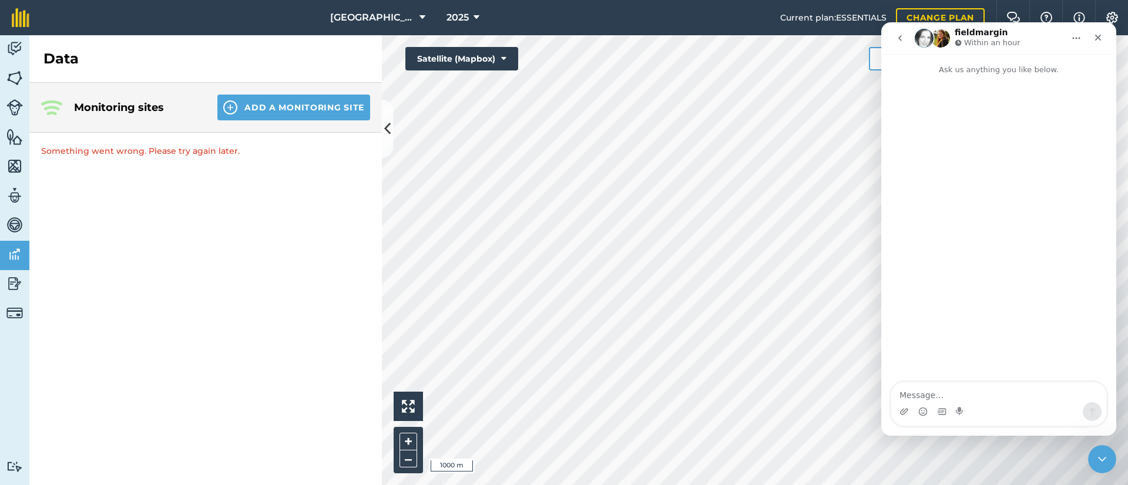
click at [902, 38] on icon "go back" at bounding box center [899, 37] width 9 height 9
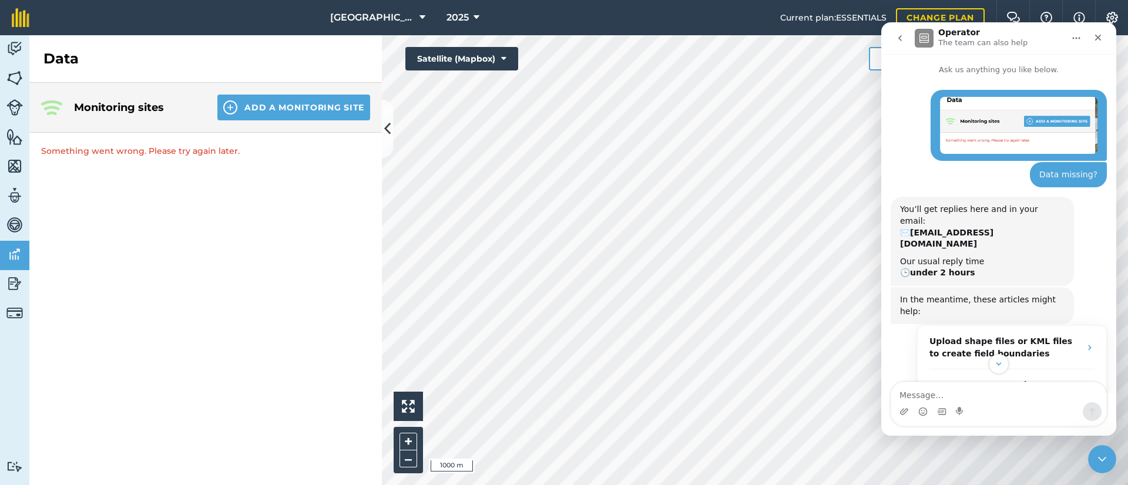
scroll to position [168, 0]
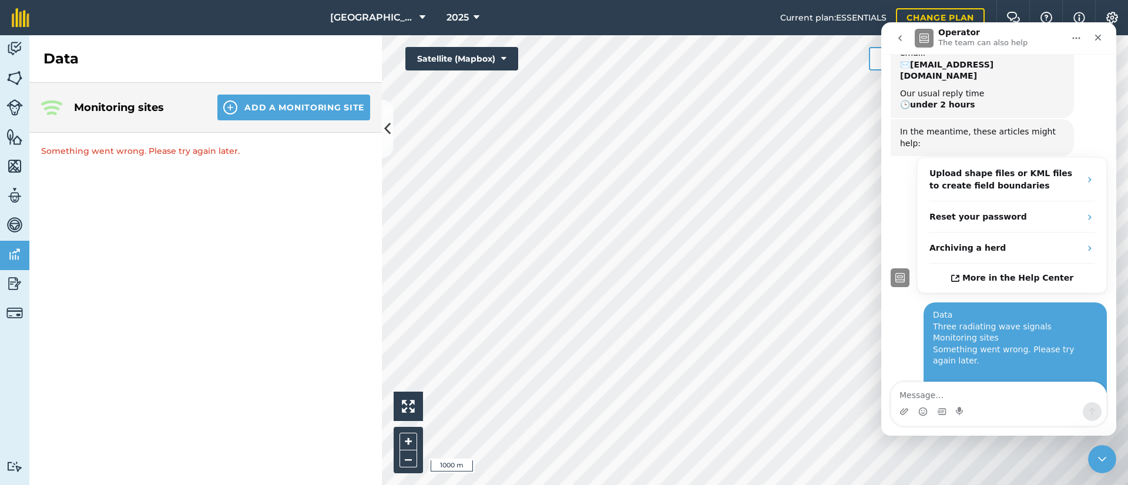
click at [971, 326] on div "Data Three radiating wave signals Monitoring sites Something went wrong. Please…" at bounding box center [1015, 339] width 165 height 58
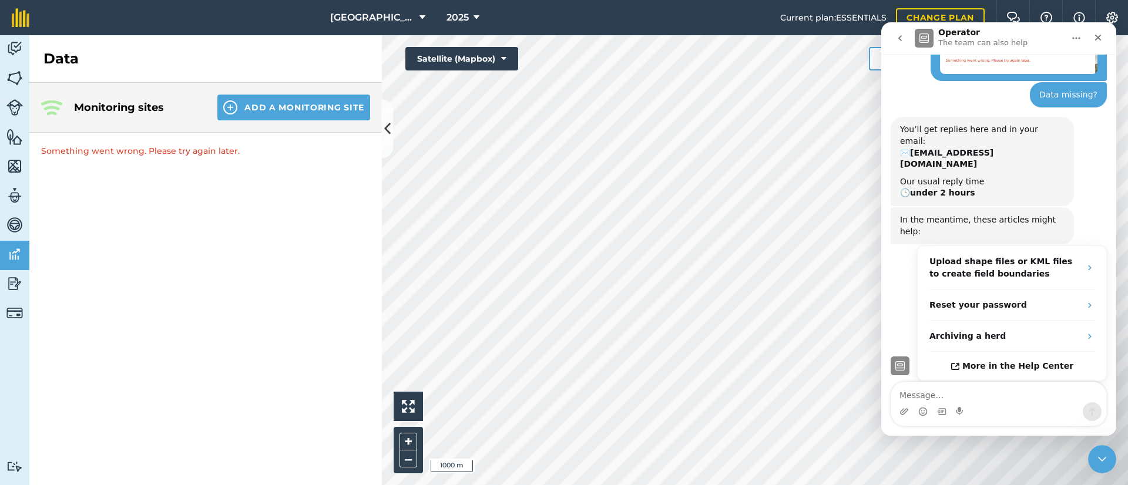
scroll to position [0, 0]
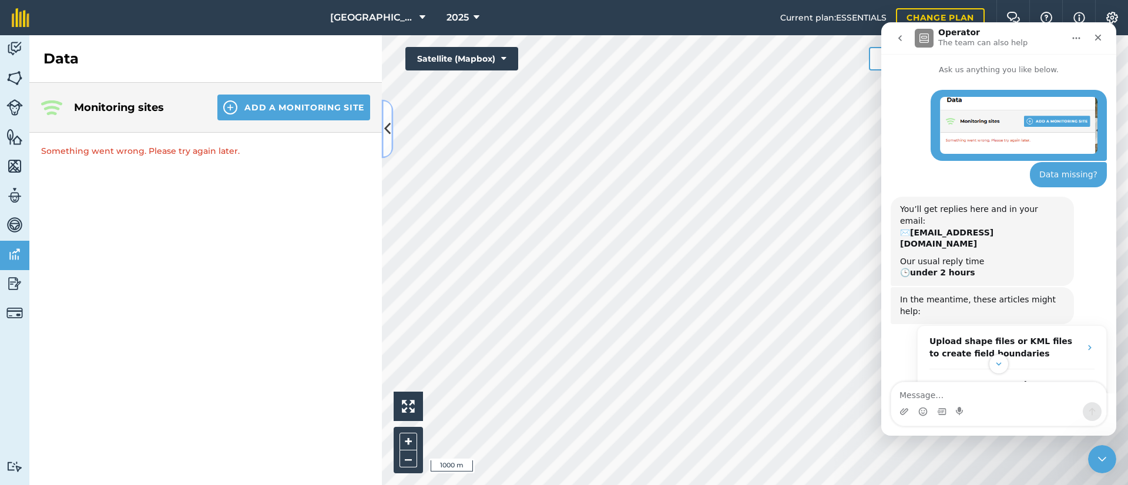
click at [390, 134] on icon at bounding box center [387, 129] width 6 height 21
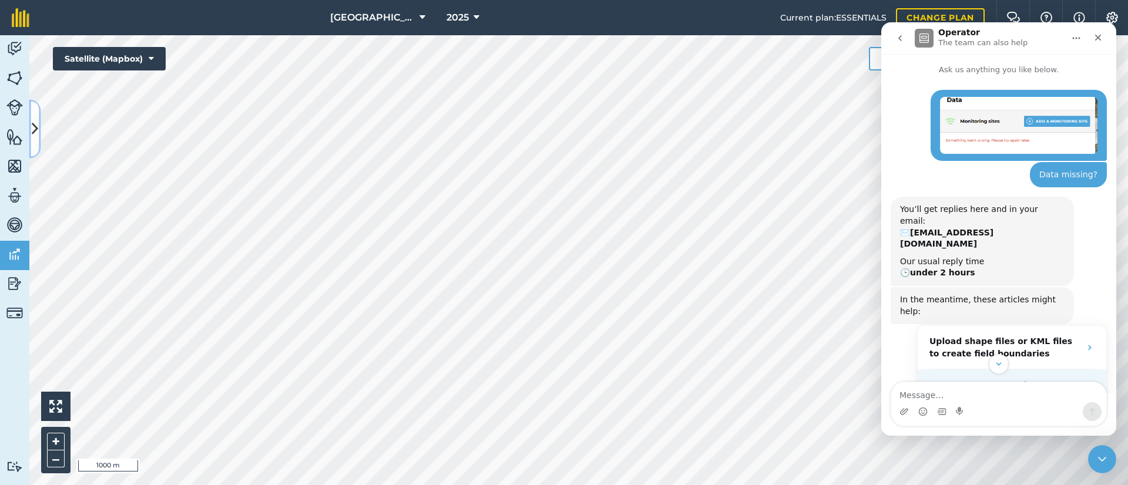
scroll to position [168, 0]
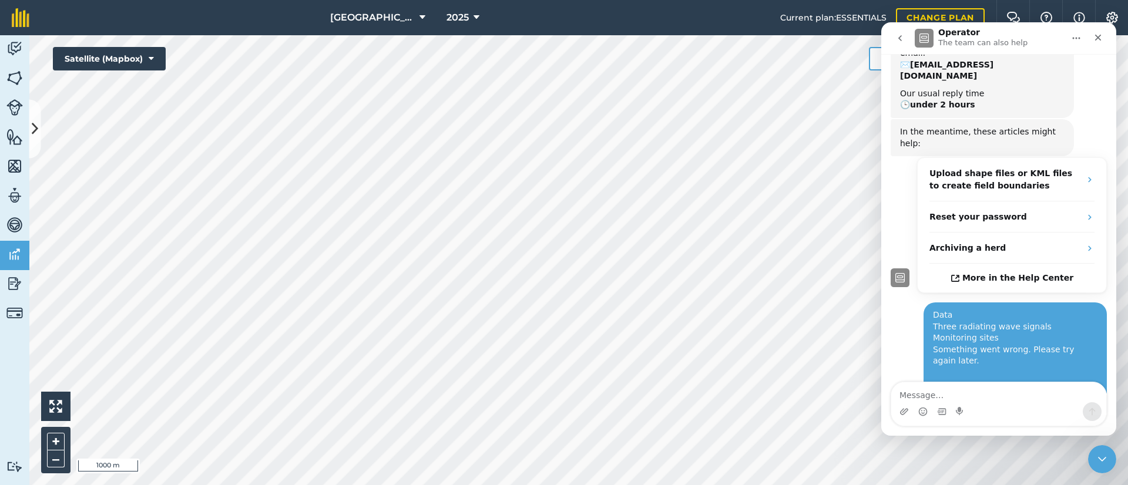
click at [976, 88] on div "Our usual reply time 🕒 under 2 hours" at bounding box center [982, 99] width 165 height 23
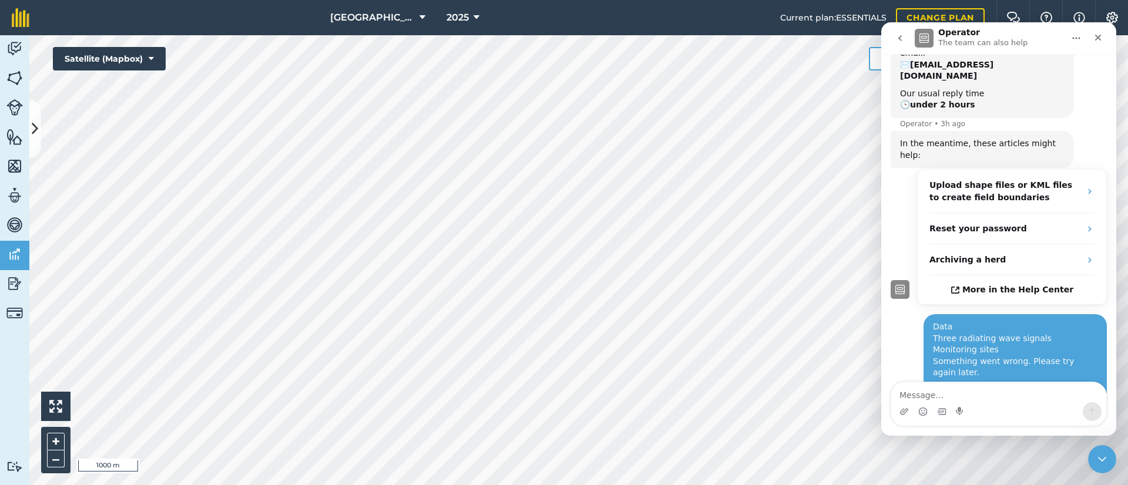
scroll to position [180, 0]
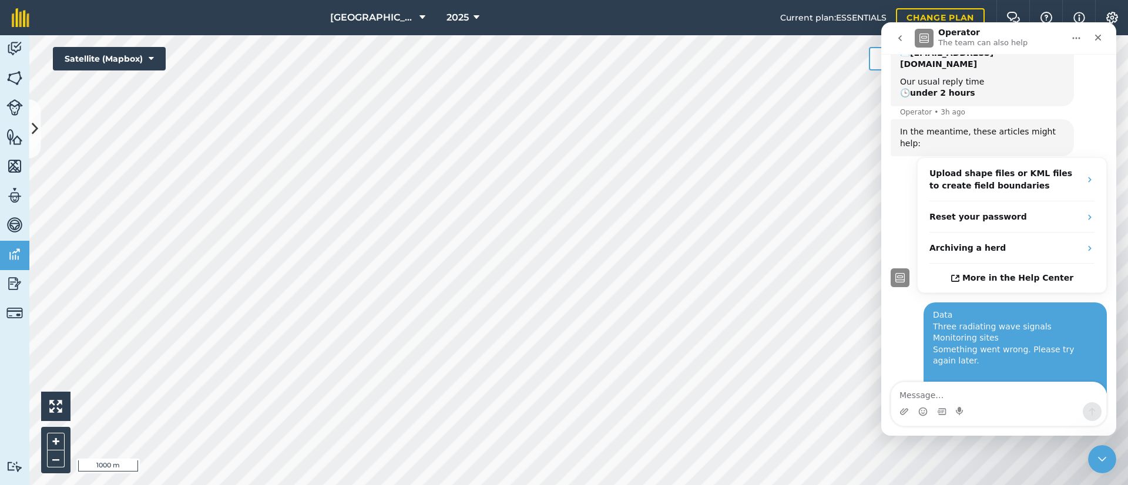
click at [932, 109] on div "Operator • 3h ago" at bounding box center [932, 112] width 65 height 7
click at [977, 88] on div "Our usual reply time 🕒 under 2 hours" at bounding box center [982, 99] width 165 height 23
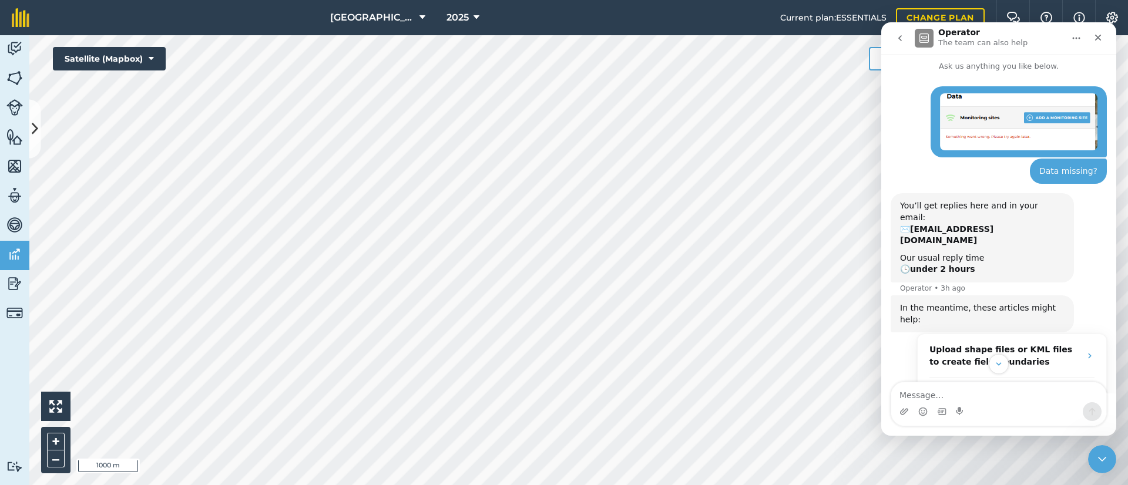
scroll to position [0, 0]
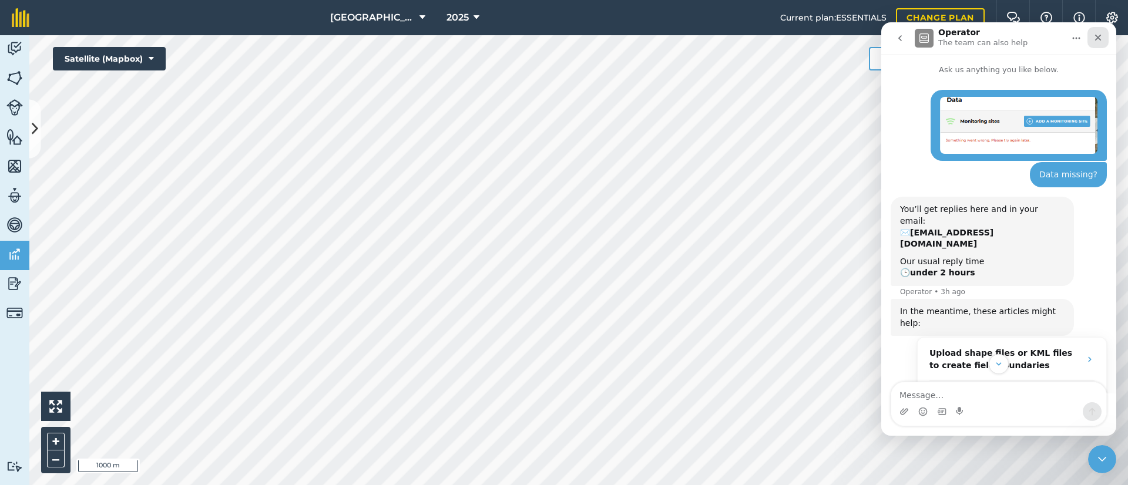
click at [1099, 40] on icon "Close" at bounding box center [1097, 37] width 9 height 9
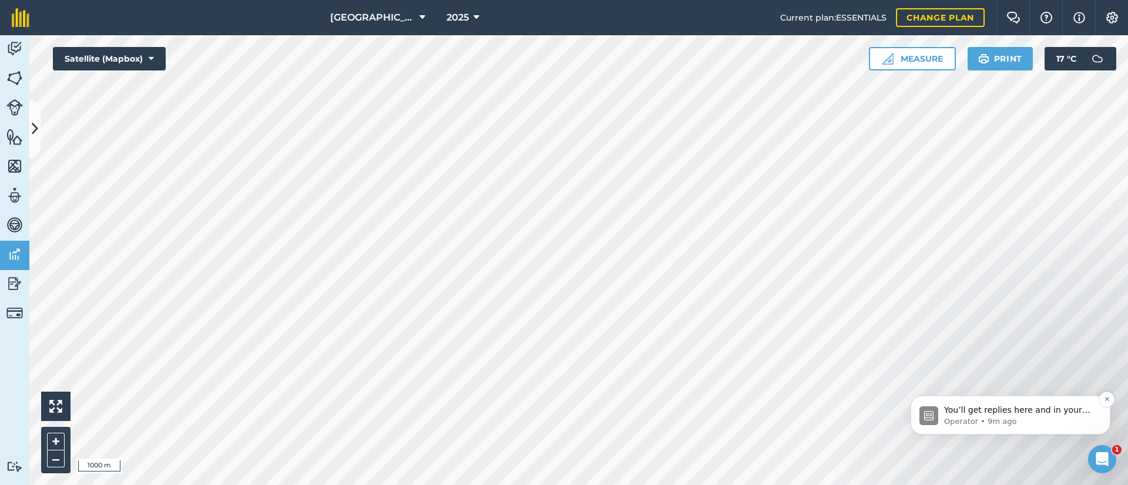
click at [978, 405] on span "You’ll get replies here and in your email: ✉️ mikesaltsprings@gmail.com Our usu…" at bounding box center [1017, 427] width 146 height 45
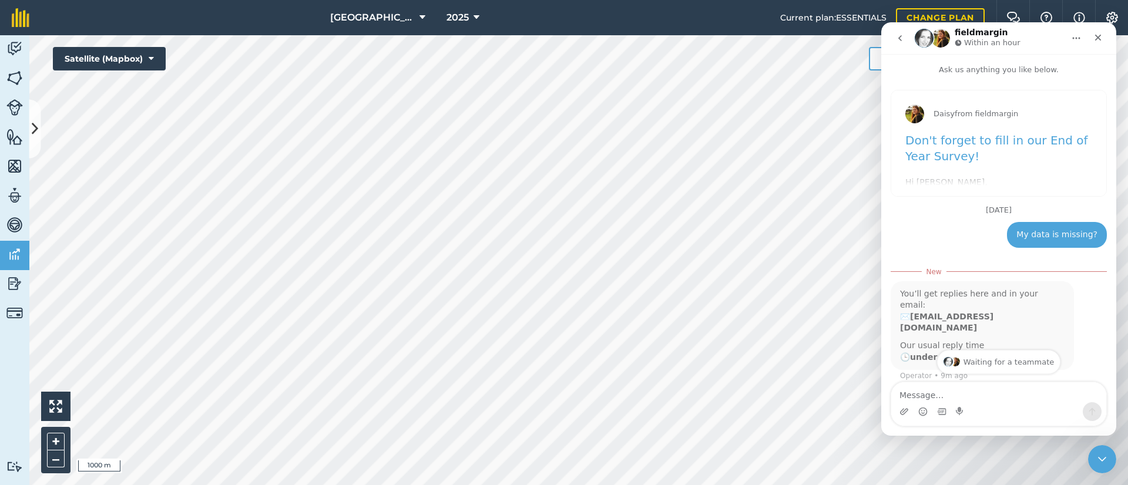
scroll to position [19, 0]
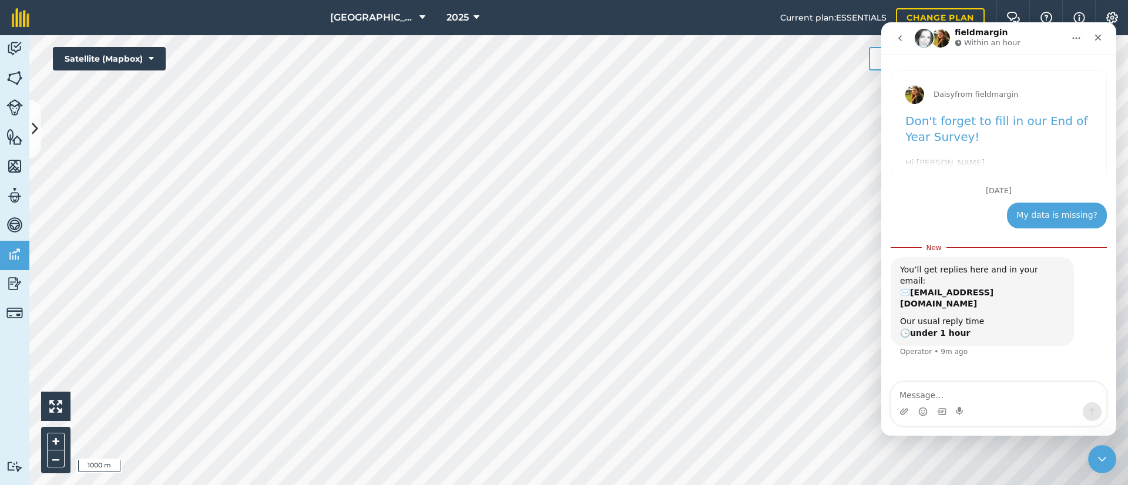
click at [952, 123] on link "Don't forget to fill in our End of Year Survey!" at bounding box center [996, 129] width 183 height 30
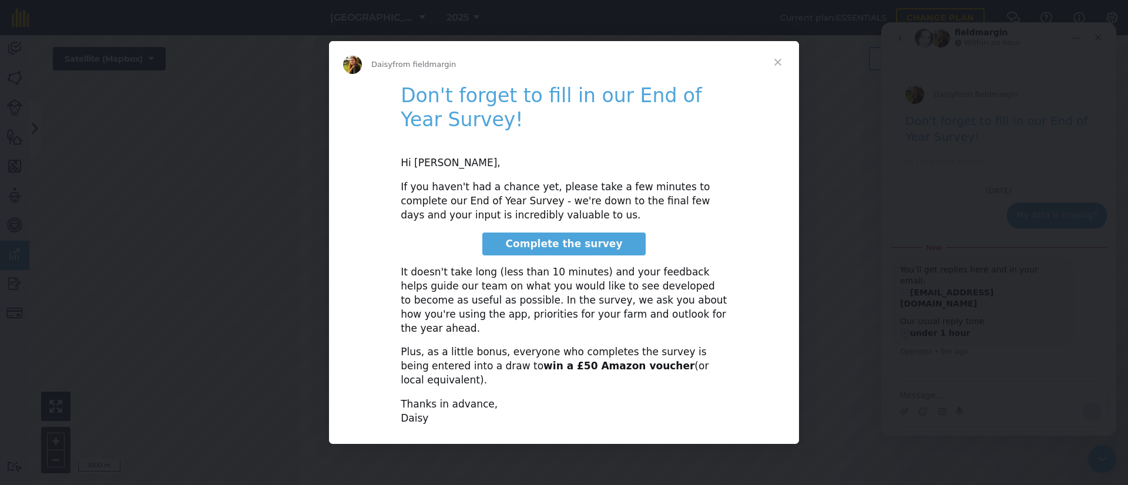
scroll to position [0, 0]
click at [781, 75] on span "Close" at bounding box center [778, 62] width 42 height 42
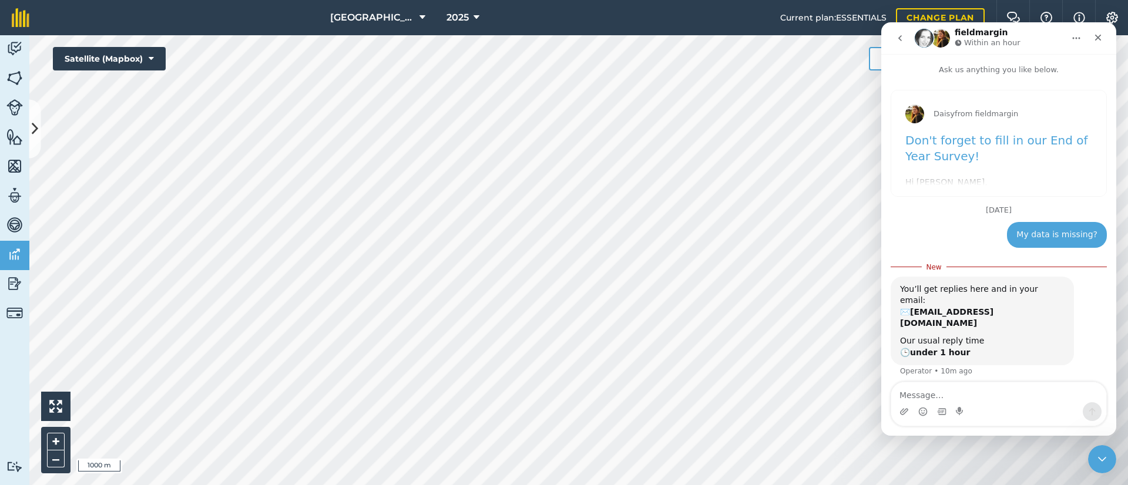
scroll to position [19, 0]
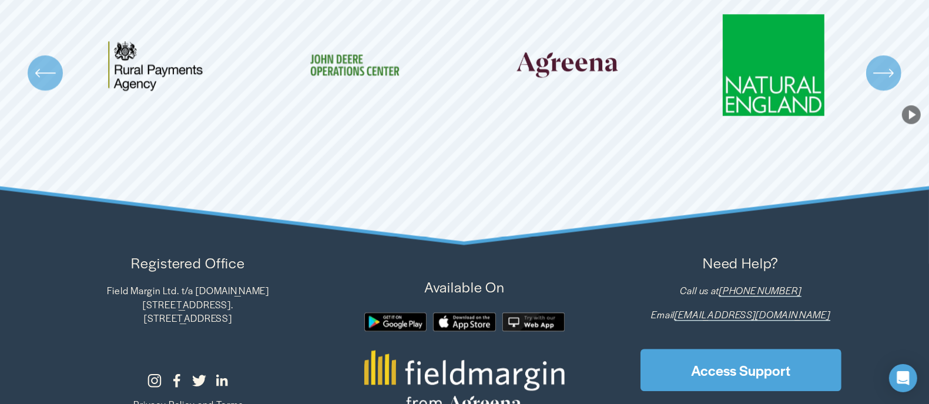
scroll to position [2468, 0]
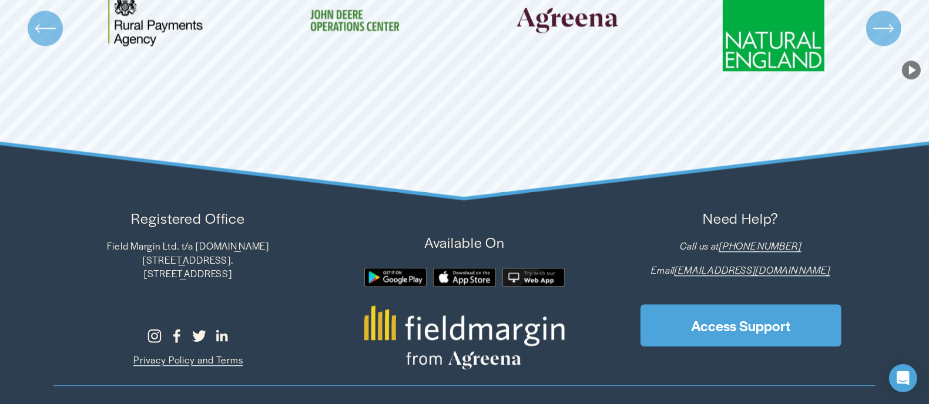
click at [742, 304] on link "Access Support" at bounding box center [740, 325] width 201 height 42
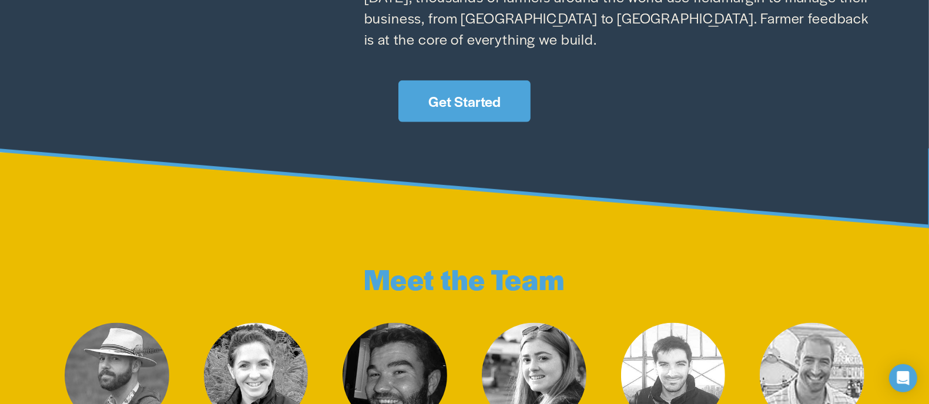
scroll to position [1469, 0]
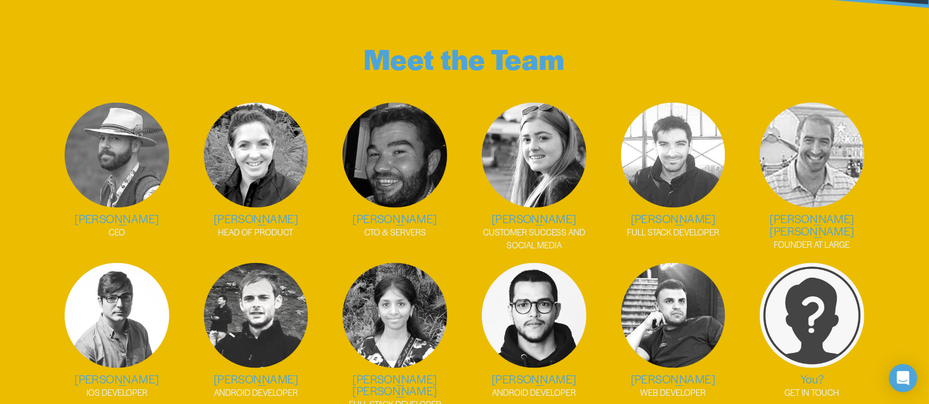
click at [261, 156] on img at bounding box center [256, 155] width 105 height 105
click at [257, 128] on img at bounding box center [256, 155] width 105 height 105
click at [260, 125] on img at bounding box center [256, 155] width 105 height 105
click at [257, 166] on img at bounding box center [256, 155] width 105 height 105
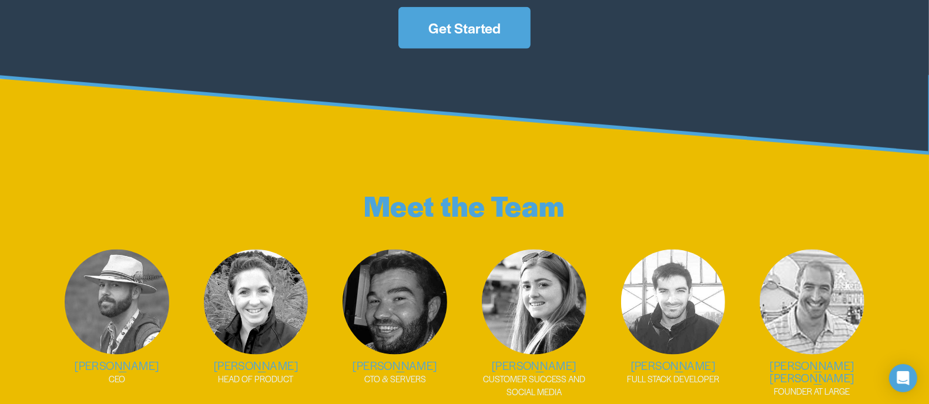
scroll to position [1396, 0]
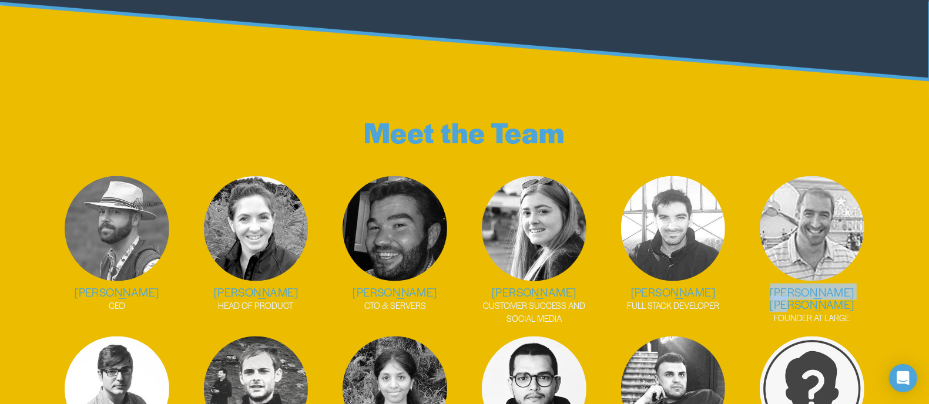
drag, startPoint x: 856, startPoint y: 284, endPoint x: 770, endPoint y: 284, distance: 86.4
click at [770, 286] on h2 "[PERSON_NAME] [PERSON_NAME]" at bounding box center [813, 298] width 128 height 25
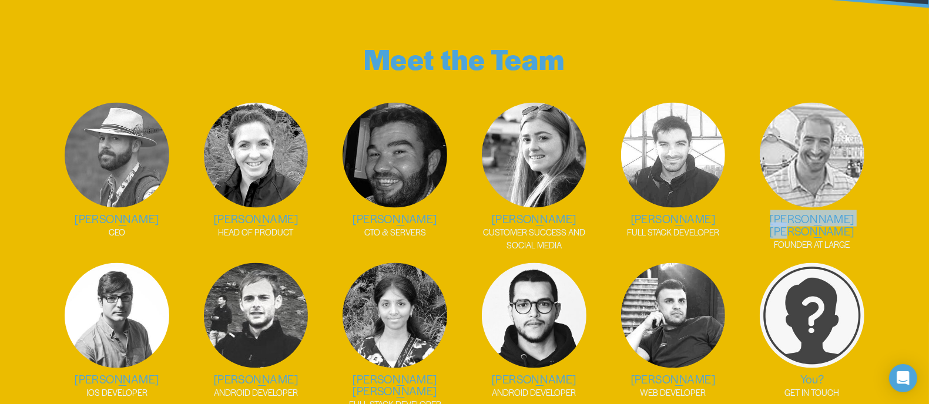
drag, startPoint x: 195, startPoint y: 209, endPoint x: 318, endPoint y: 212, distance: 123.4
click at [318, 213] on h2 "[PERSON_NAME]" at bounding box center [256, 219] width 128 height 12
click at [30, 234] on div "Meet the Team Rob Carter CEO Camilla Hayselden-Ashby HEAD OF PRODUCT Tom Hughes…" at bounding box center [464, 224] width 929 height 436
drag, startPoint x: 562, startPoint y: 210, endPoint x: 508, endPoint y: 210, distance: 53.5
click at [508, 213] on h2 "[PERSON_NAME]" at bounding box center [535, 219] width 128 height 12
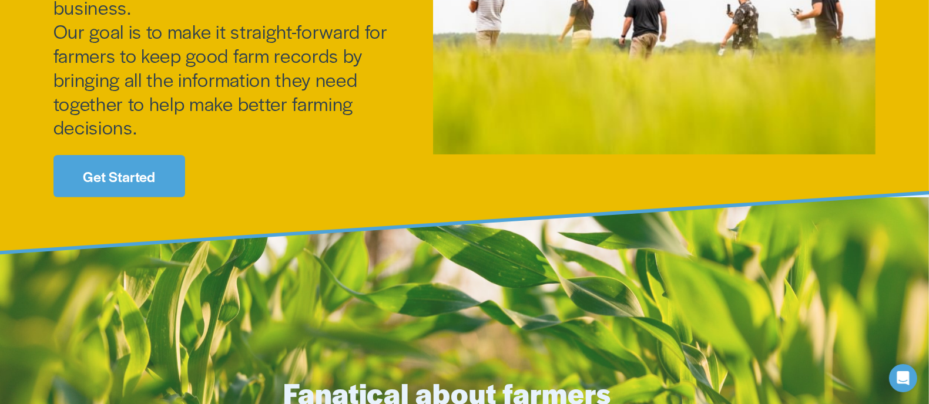
scroll to position [0, 0]
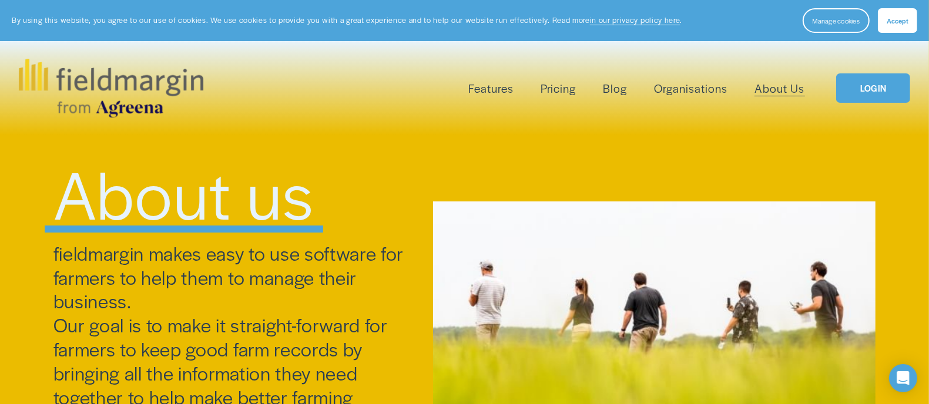
click at [625, 89] on link "Blog" at bounding box center [615, 88] width 24 height 19
